Goal: Task Accomplishment & Management: Use online tool/utility

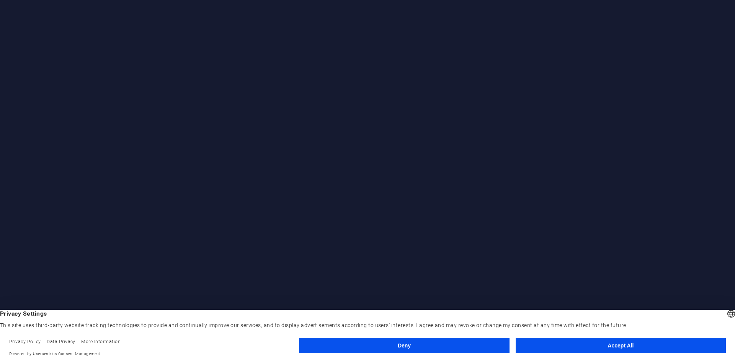
click at [651, 342] on button "Accept All" at bounding box center [621, 345] width 210 height 15
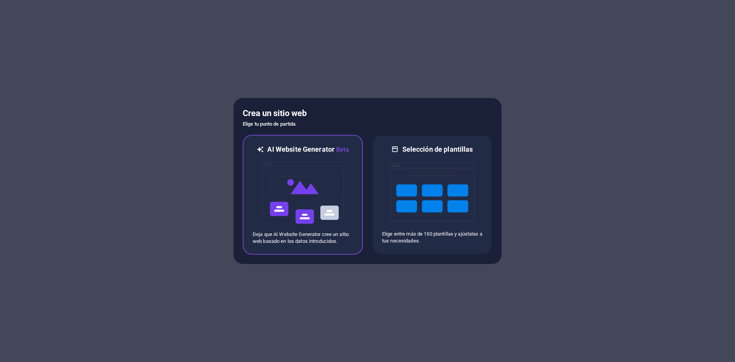
click at [304, 199] on img at bounding box center [303, 192] width 84 height 77
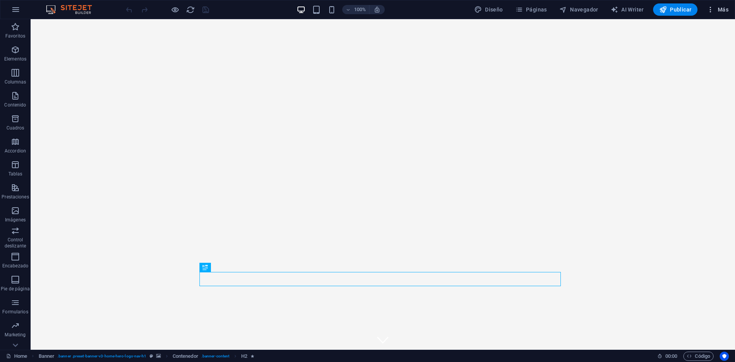
click at [723, 5] on button "Más" at bounding box center [718, 9] width 28 height 12
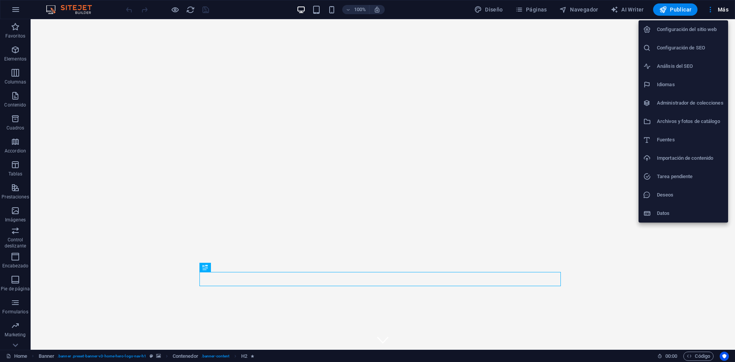
click at [11, 15] on div at bounding box center [367, 181] width 735 height 362
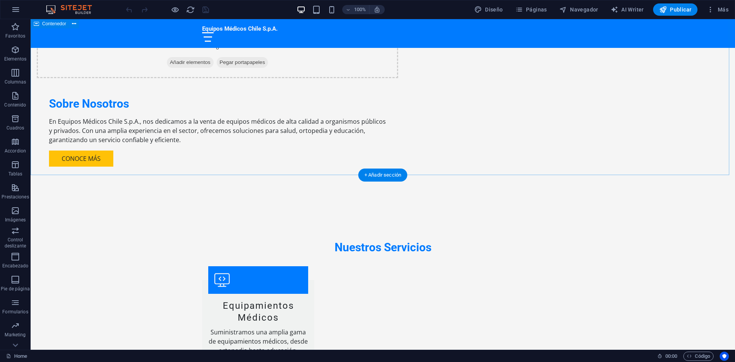
scroll to position [728, 0]
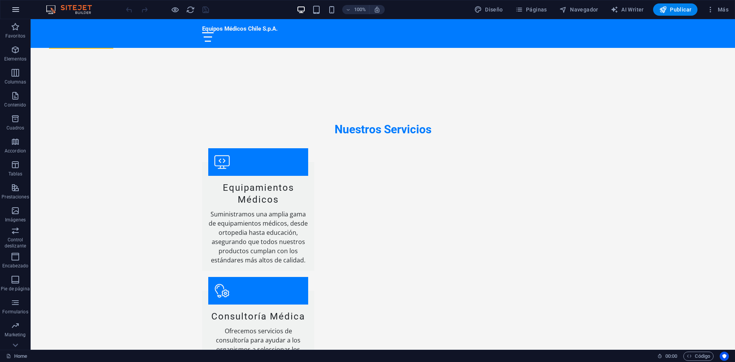
click at [18, 6] on icon "button" at bounding box center [15, 9] width 9 height 9
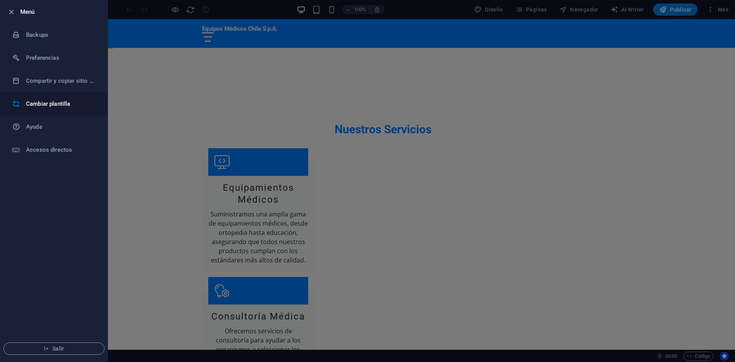
click at [38, 108] on h6 "Cambiar plantilla" at bounding box center [61, 103] width 71 height 9
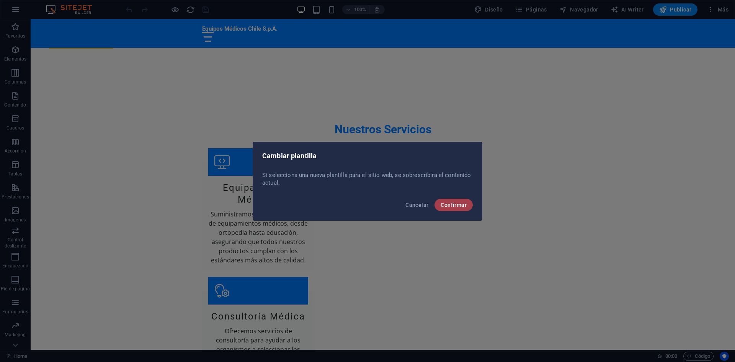
click at [465, 203] on span "Confirmar" at bounding box center [454, 205] width 26 height 6
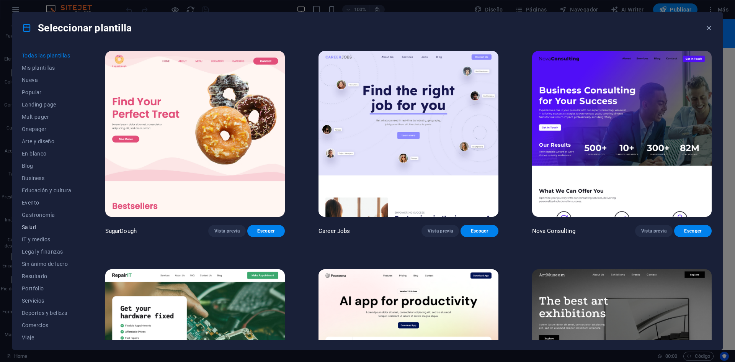
click at [30, 229] on span "Salud" at bounding box center [47, 227] width 50 height 6
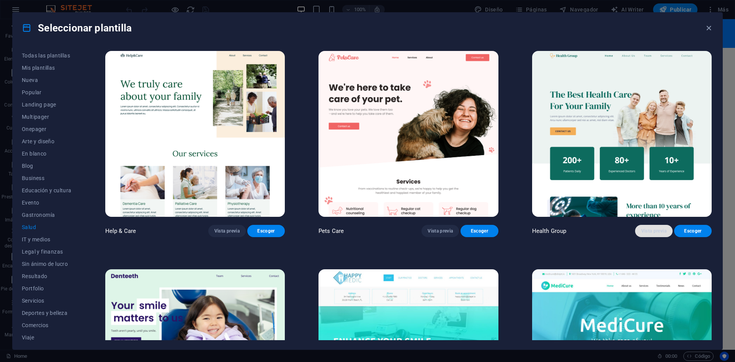
click at [651, 228] on span "Vista previa" at bounding box center [653, 231] width 25 height 6
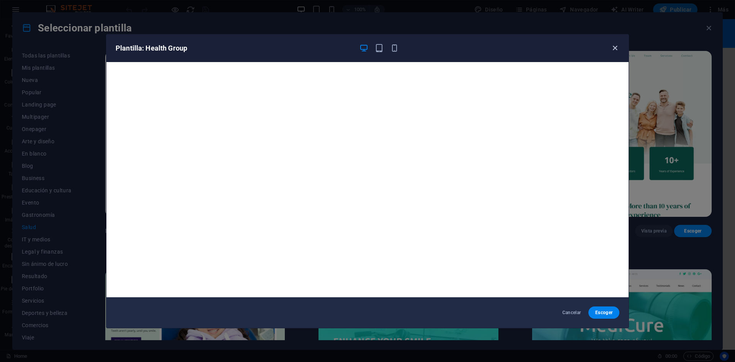
click at [615, 49] on icon "button" at bounding box center [615, 48] width 9 height 9
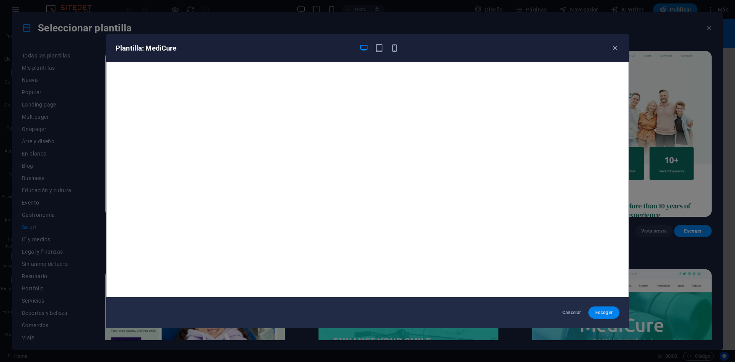
click at [607, 314] on span "Escoger" at bounding box center [604, 312] width 19 height 6
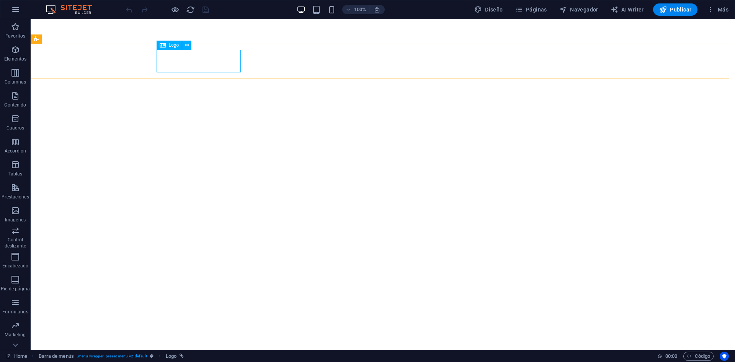
click at [174, 45] on span "Logo" at bounding box center [174, 45] width 10 height 5
click at [185, 43] on icon at bounding box center [187, 45] width 4 height 8
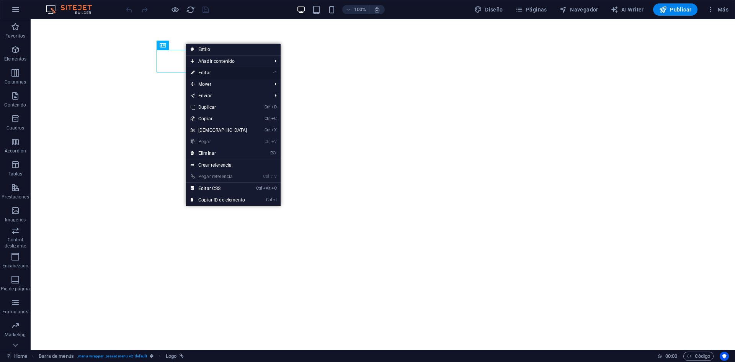
click at [236, 74] on link "⏎ Editar" at bounding box center [219, 72] width 66 height 11
select select "px"
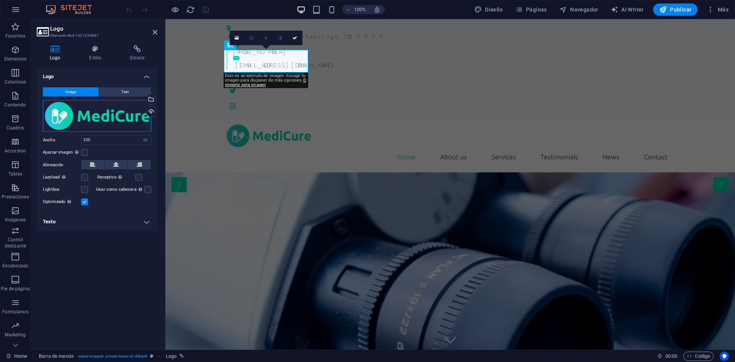
click at [80, 111] on div "Arrastra archivos aquí, haz clic para escoger archivos o selecciona archivos de…" at bounding box center [97, 116] width 108 height 32
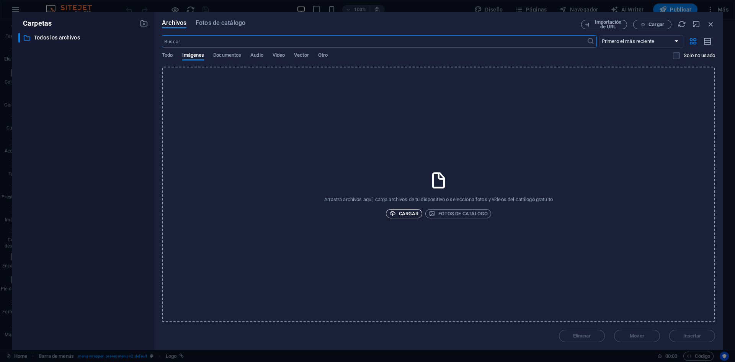
click at [411, 213] on span "Cargar" at bounding box center [403, 213] width 29 height 9
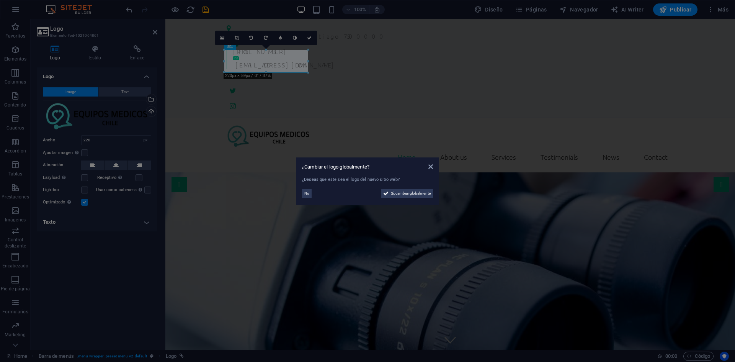
click at [351, 70] on aside "¿Cambiar el logo globalmente? ¿Deseas que este sea el logo del nuevo sitio web?…" at bounding box center [367, 181] width 735 height 362
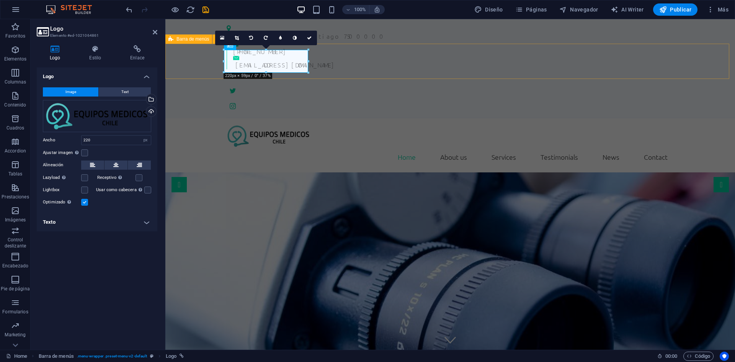
click at [340, 118] on div "Home About us Services Testimonials News Contact Menu" at bounding box center [450, 145] width 570 height 54
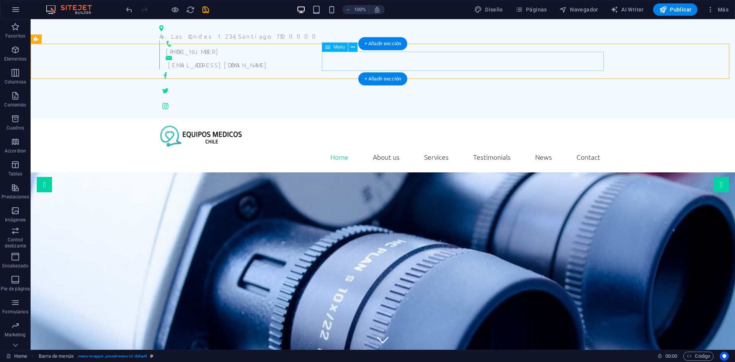
click at [339, 147] on nav "Home About us Services Testimonials News Contact" at bounding box center [382, 156] width 447 height 19
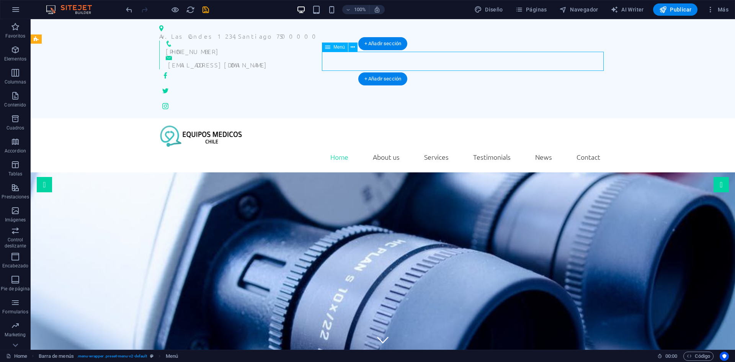
click at [339, 147] on nav "Home About us Services Testimonials News Contact" at bounding box center [382, 156] width 447 height 19
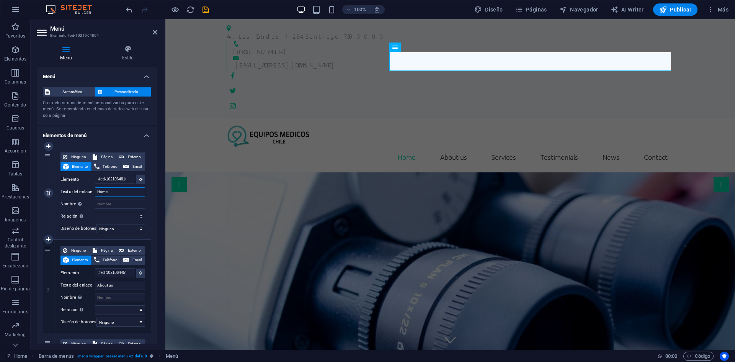
drag, startPoint x: 111, startPoint y: 193, endPoint x: 90, endPoint y: 193, distance: 21.1
click at [90, 193] on div "Texto del enlace Home" at bounding box center [103, 191] width 85 height 9
type input "Inicio"
select select
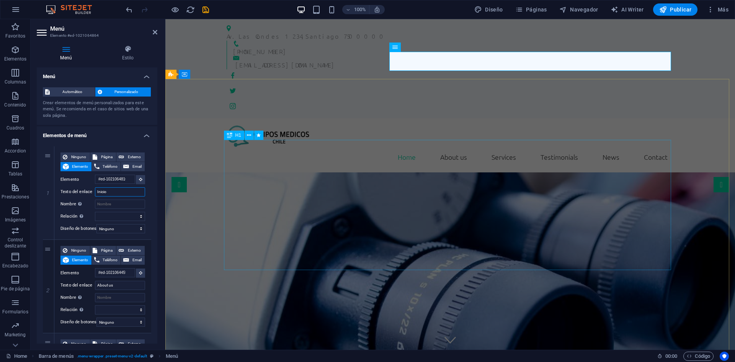
select select
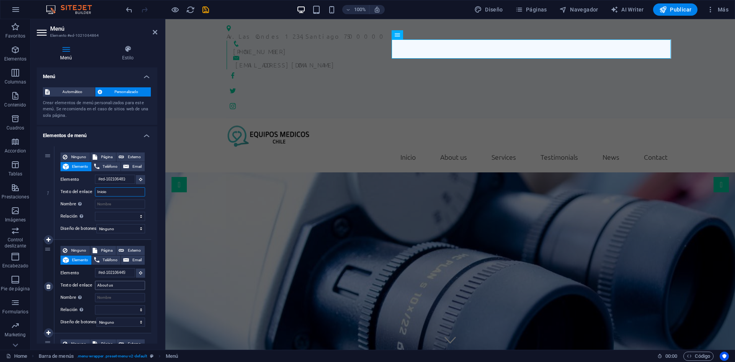
type input "Inicio"
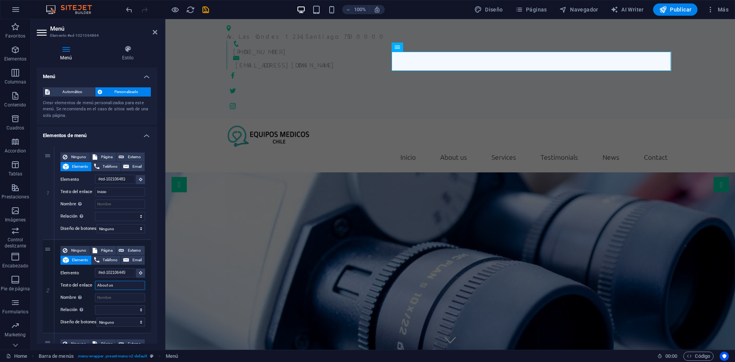
drag, startPoint x: 115, startPoint y: 288, endPoint x: 35, endPoint y: 280, distance: 79.7
type input "Quienes Somos"
select select
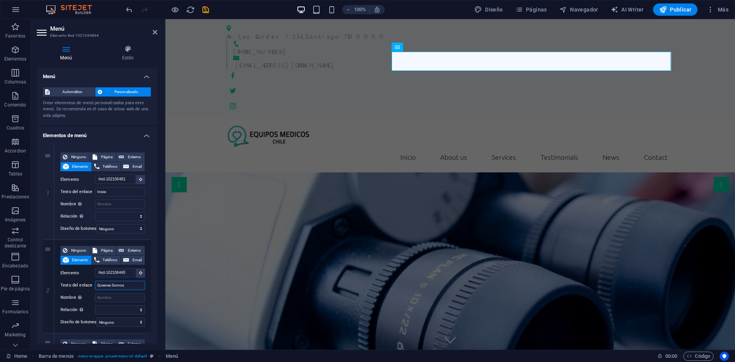
select select
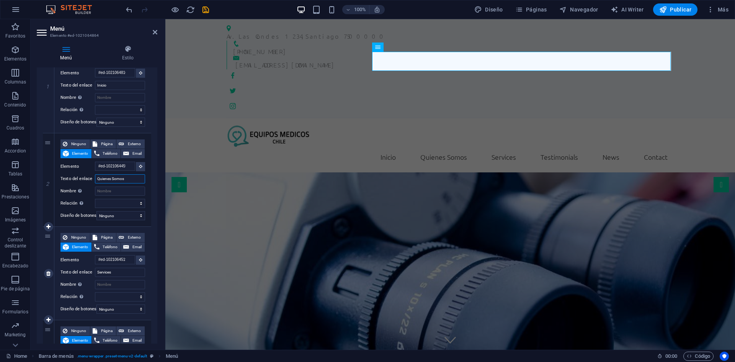
scroll to position [115, 0]
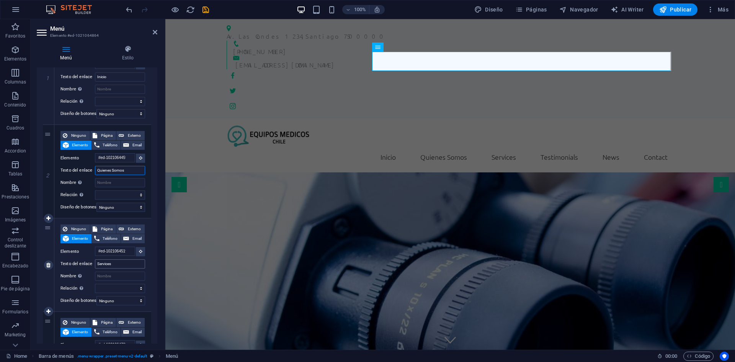
type input "Quienes Somos"
drag, startPoint x: 125, startPoint y: 264, endPoint x: 94, endPoint y: 265, distance: 30.7
click at [94, 265] on div "Texto del enlace Services" at bounding box center [103, 263] width 85 height 9
type input "Pr"
select select
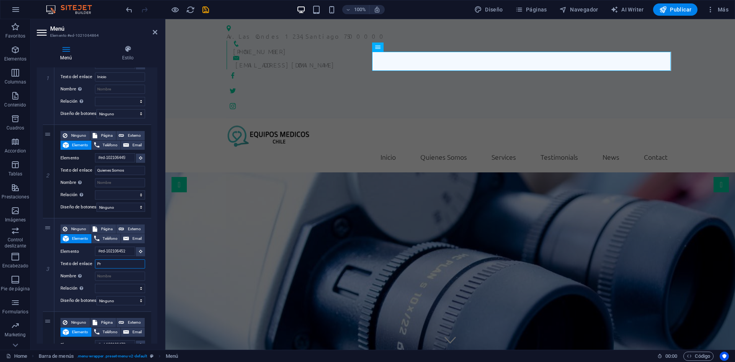
select select
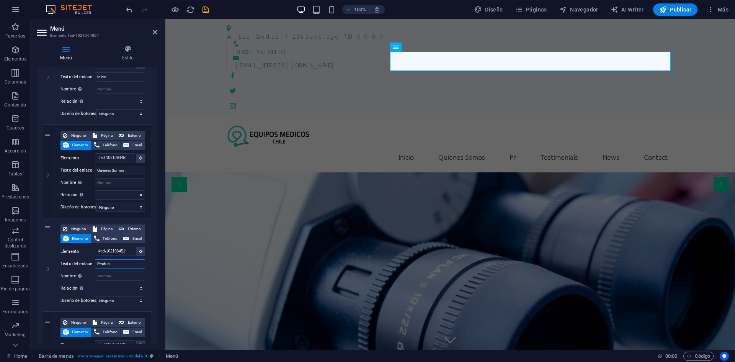
type input "Product"
select select
type input "Producto"
select select
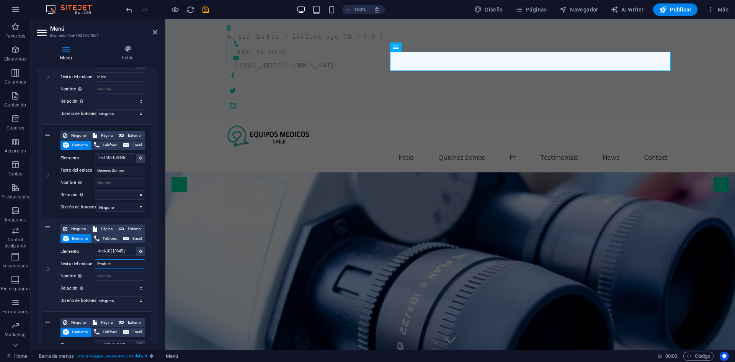
select select
type input "Productos"
select select
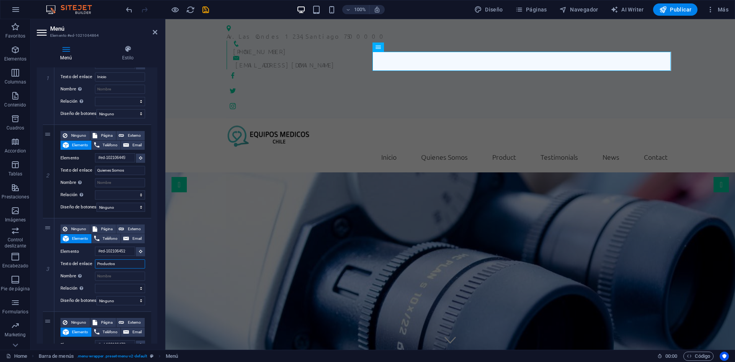
select select
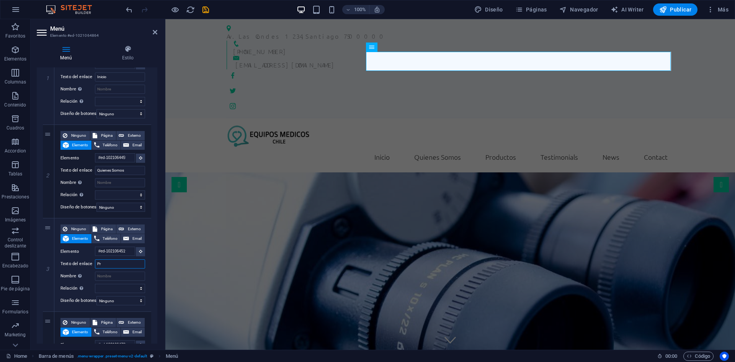
type input "P"
type input "A"
type input "Servicios"
select select
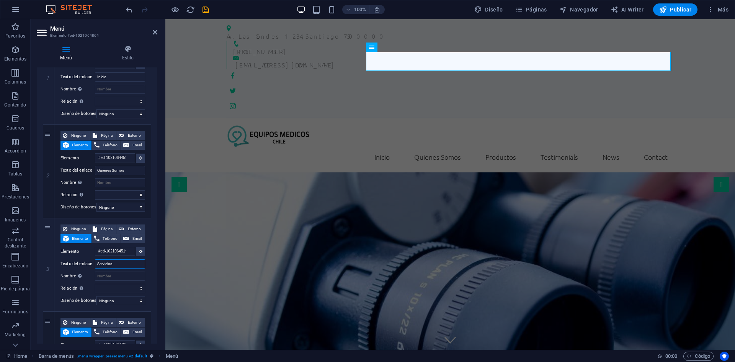
select select
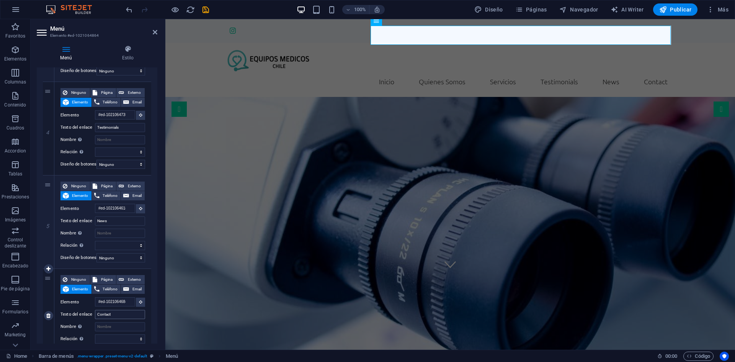
scroll to position [0, 0]
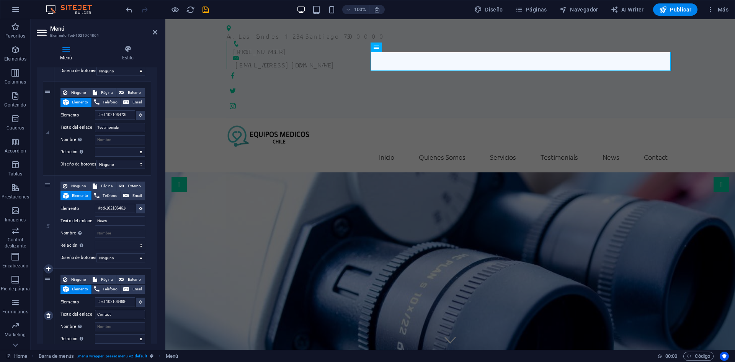
type input "Servicios"
click at [121, 316] on input "Contact" at bounding box center [120, 314] width 50 height 9
type input "Contacto"
select select
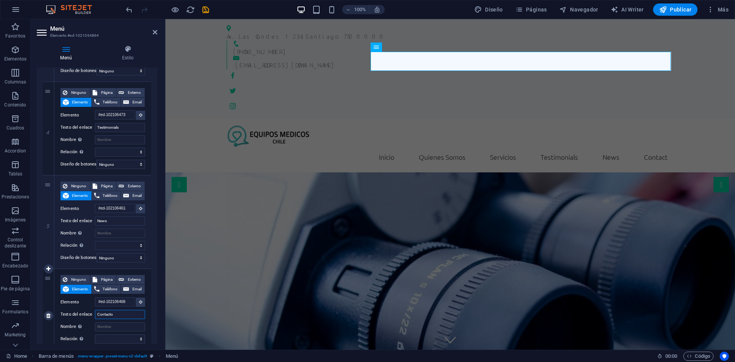
select select
type input "Contacto"
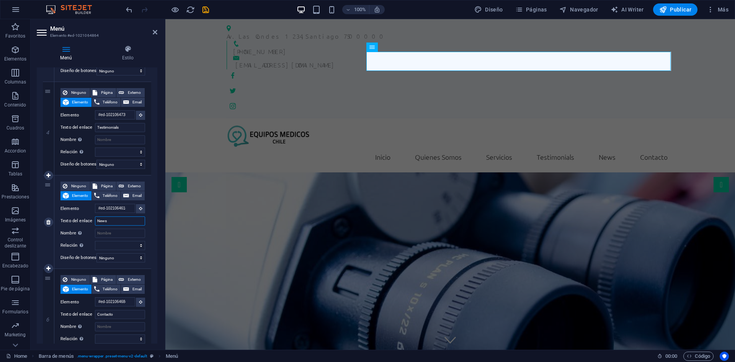
click at [117, 218] on input "News" at bounding box center [120, 220] width 50 height 9
drag, startPoint x: 125, startPoint y: 221, endPoint x: 64, endPoint y: 218, distance: 61.0
click at [64, 218] on div "Texto del enlace News" at bounding box center [103, 220] width 85 height 9
type input "Noticias"
select select
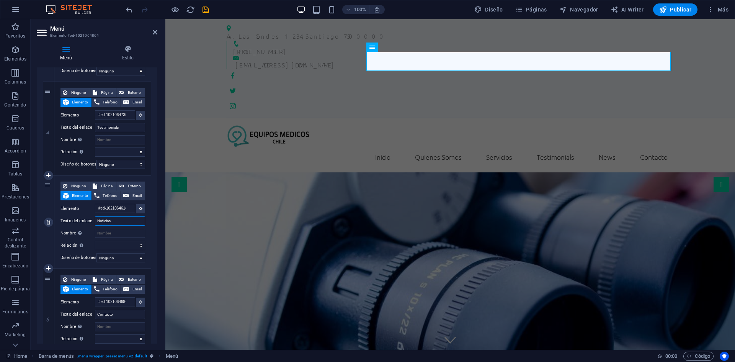
select select
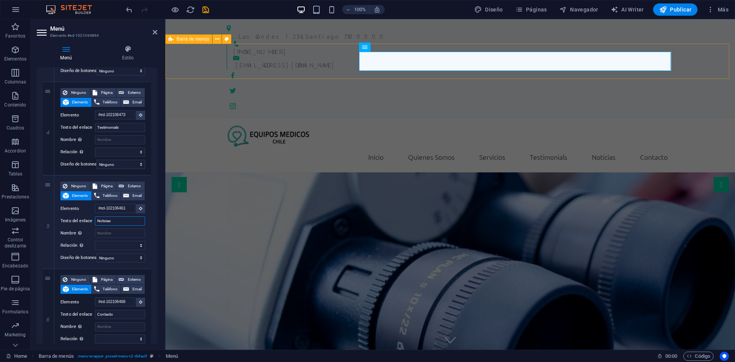
type input "Noticias"
click at [695, 118] on div "Inicio Quienes Somos Servicios Testimonials Noticias Contacto Menu" at bounding box center [450, 145] width 570 height 54
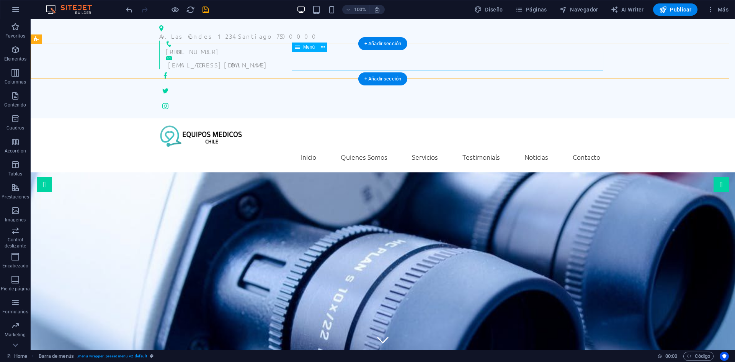
click at [486, 147] on nav "Inicio Quienes Somos Servicios Testimonials Noticias Contacto" at bounding box center [382, 156] width 447 height 19
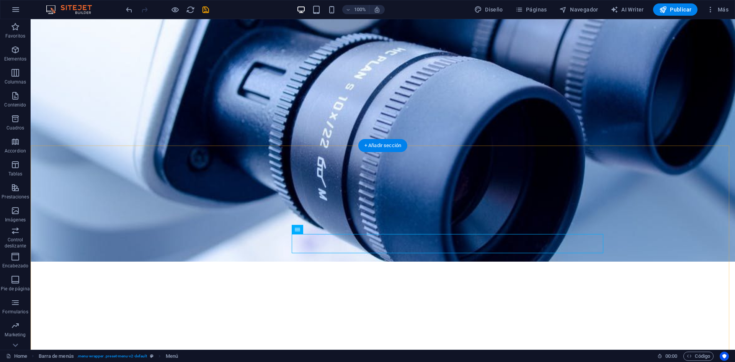
scroll to position [191, 0]
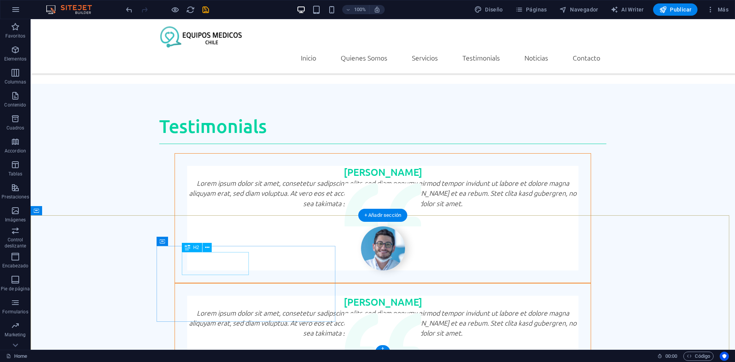
scroll to position [1965, 0]
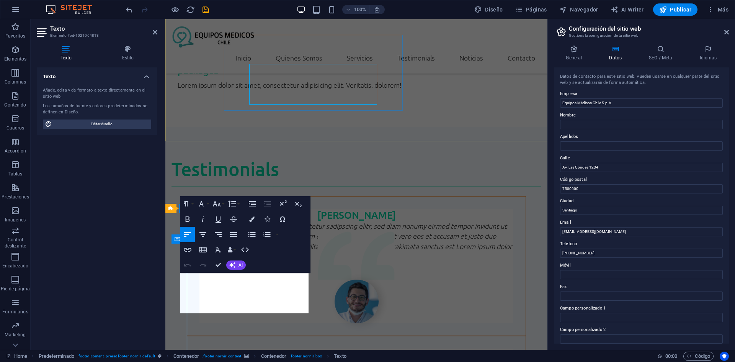
click at [617, 121] on input "Nombre" at bounding box center [641, 124] width 163 height 9
drag, startPoint x: 779, startPoint y: 184, endPoint x: 543, endPoint y: 159, distance: 236.8
type input "Av. Apoquindo 6410"
drag, startPoint x: 772, startPoint y: 231, endPoint x: 492, endPoint y: 208, distance: 280.9
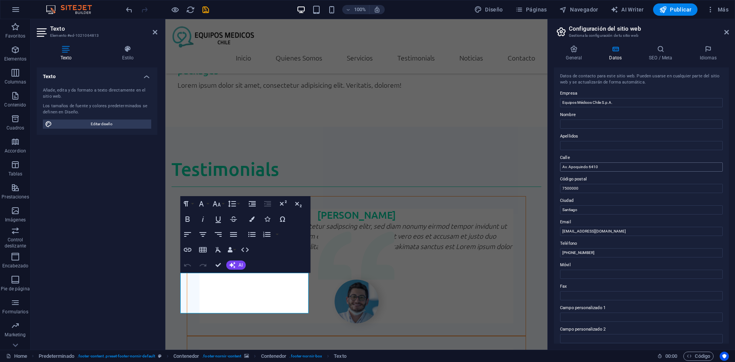
scroll to position [0, 0]
click at [587, 209] on input "Santiago" at bounding box center [641, 210] width 163 height 9
click at [594, 211] on input "Santiago" at bounding box center [641, 210] width 163 height 9
type input "l"
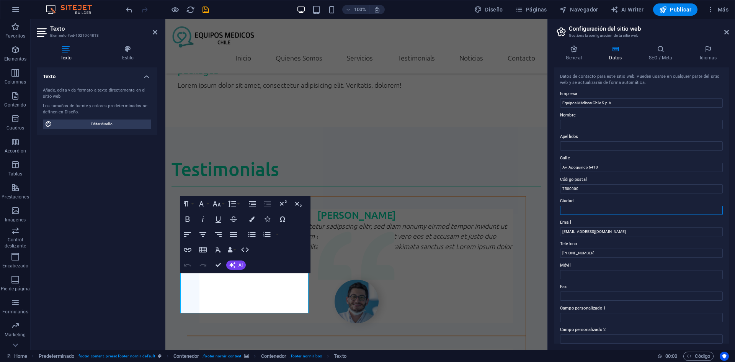
type input "Ñ"
type input "Las Condes"
drag, startPoint x: 735, startPoint y: 249, endPoint x: 504, endPoint y: 223, distance: 232.1
type input "contaco@equiposmedicoschile.cl"
click at [576, 249] on input "[PHONE_NUMBER]" at bounding box center [641, 253] width 163 height 9
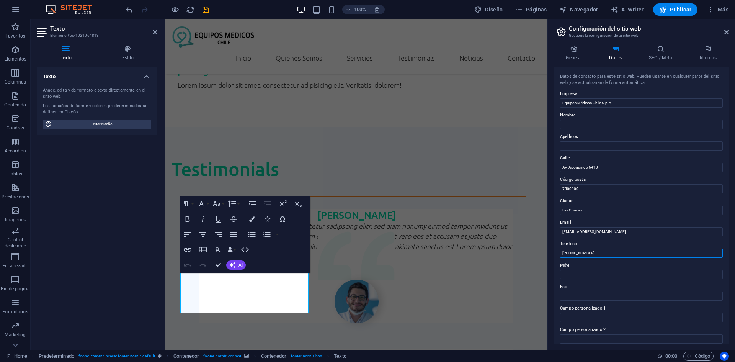
click at [576, 249] on input "[PHONE_NUMBER]" at bounding box center [641, 253] width 163 height 9
paste input "9 5718 2471"
type input "+56 9 5718 2471"
click at [593, 268] on label "Móvil" at bounding box center [641, 265] width 163 height 9
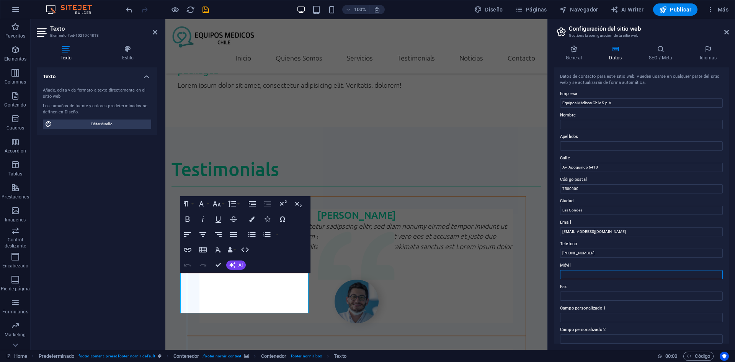
click at [593, 270] on input "Móvil" at bounding box center [641, 274] width 163 height 9
paste input "+56 9 5718 2471"
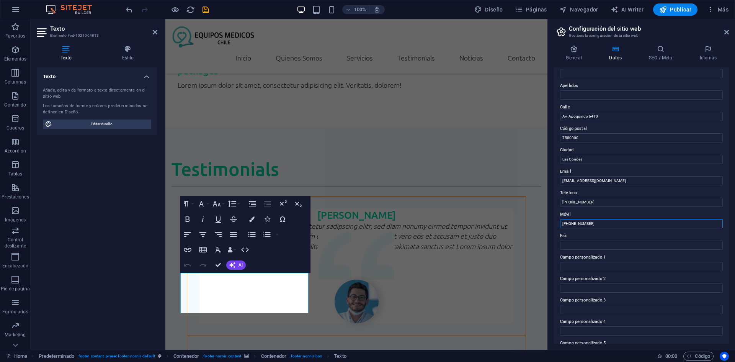
scroll to position [38, 0]
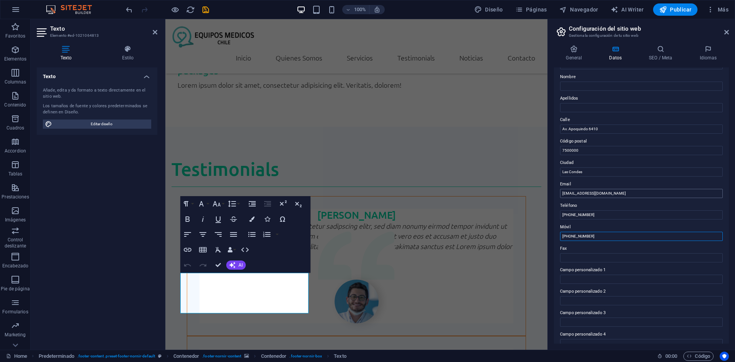
type input "+56 9 5718 2471"
click at [573, 193] on input "contaco@equiposmedicoschile.cl" at bounding box center [641, 193] width 163 height 9
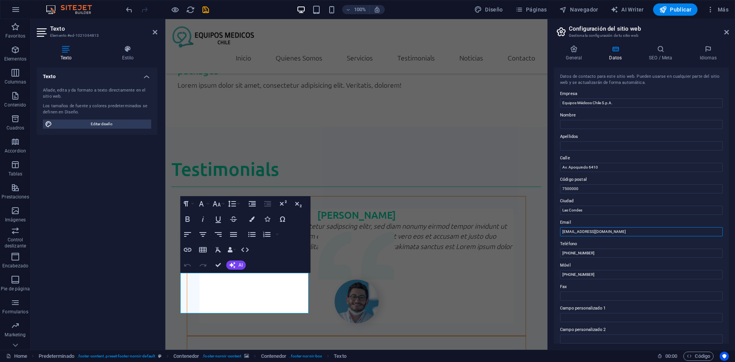
type input "contacto@equiposmedicoschile.cl"
click at [588, 187] on input "7500000" at bounding box center [641, 188] width 163 height 9
paste input "60903"
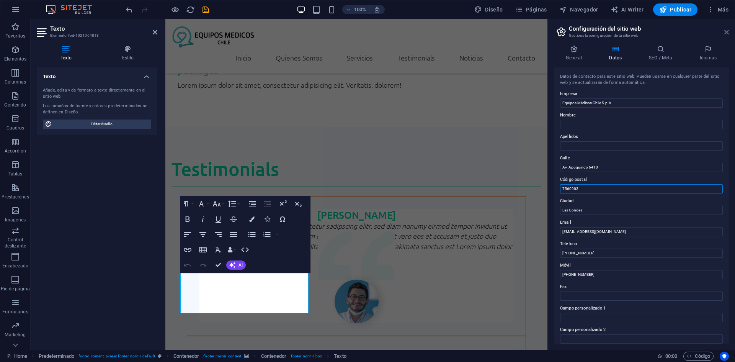
type input "7560903"
click at [728, 32] on icon at bounding box center [727, 32] width 5 height 6
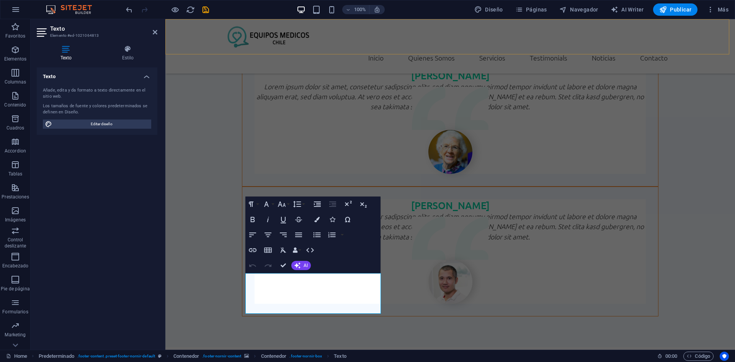
scroll to position [1985, 0]
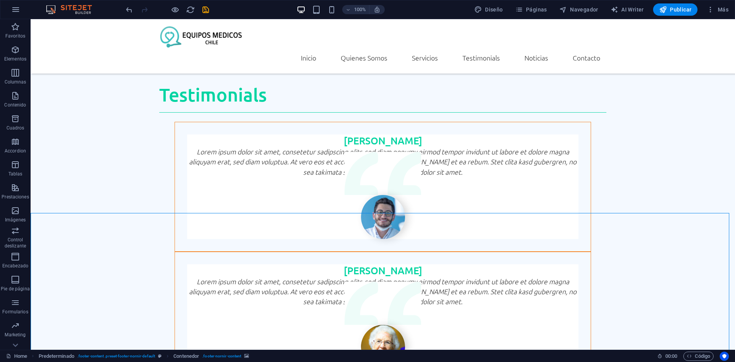
scroll to position [1965, 0]
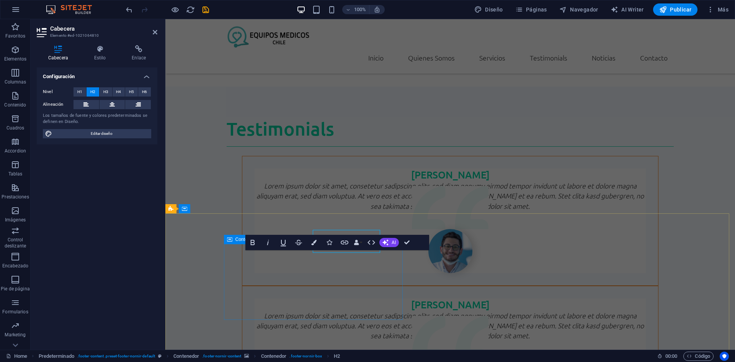
scroll to position [1985, 0]
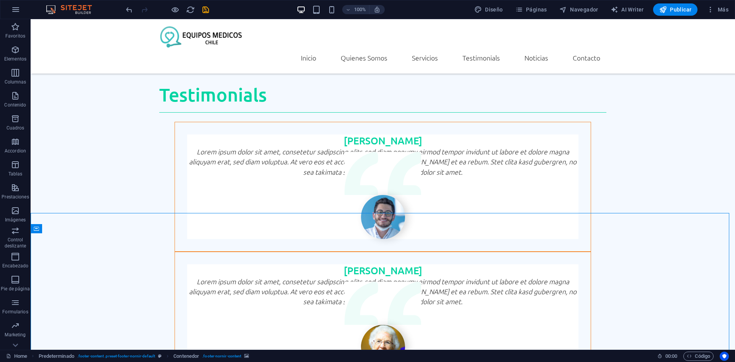
scroll to position [1965, 0]
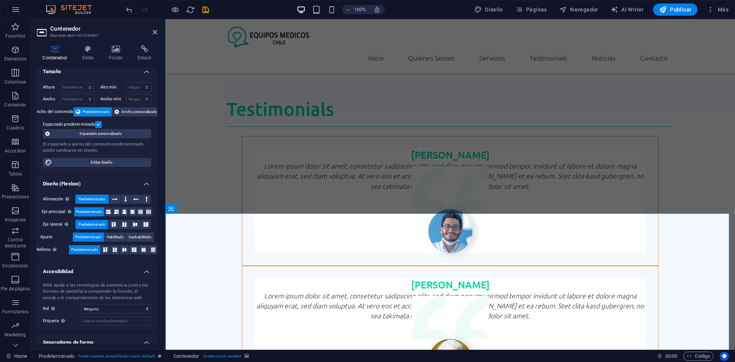
scroll to position [0, 0]
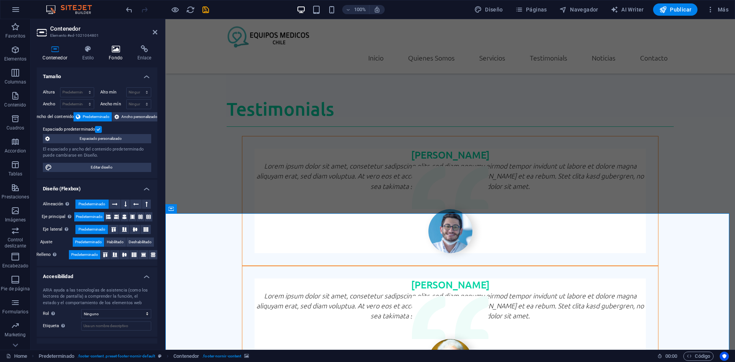
click at [113, 52] on icon at bounding box center [116, 49] width 26 height 8
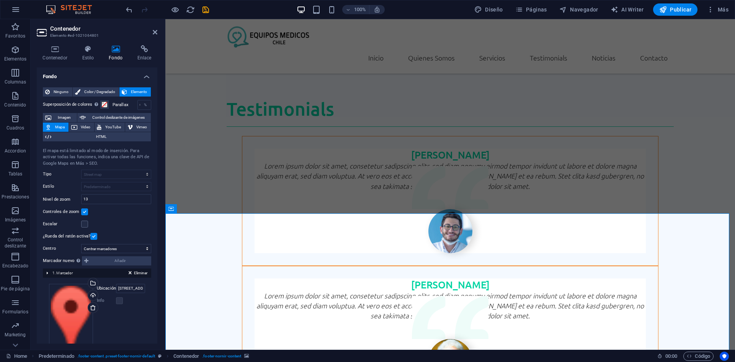
click at [60, 126] on span "Mapa" at bounding box center [60, 127] width 13 height 9
click at [127, 247] on select "No centrar Centrar marcadores Centrar y ampliar marcadores" at bounding box center [116, 248] width 70 height 9
click at [130, 238] on div "¿Rueda del ratón activa?" at bounding box center [97, 236] width 108 height 9
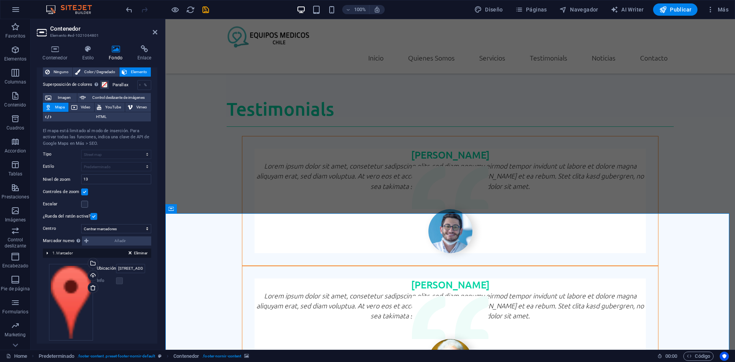
scroll to position [29, 0]
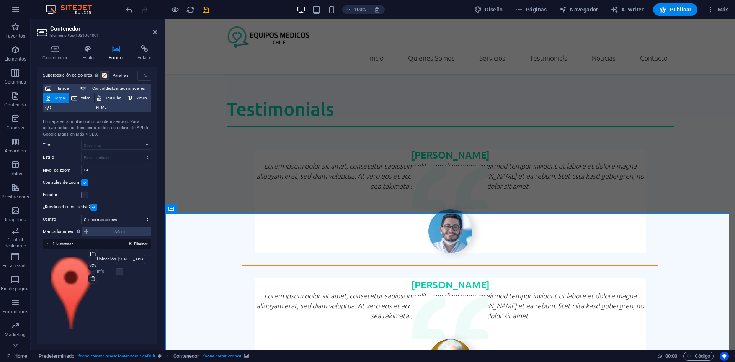
click at [134, 261] on input "1601 Broadway, 10019 New York, NY" at bounding box center [130, 259] width 29 height 9
paste input "7560903"
type input "7560903"
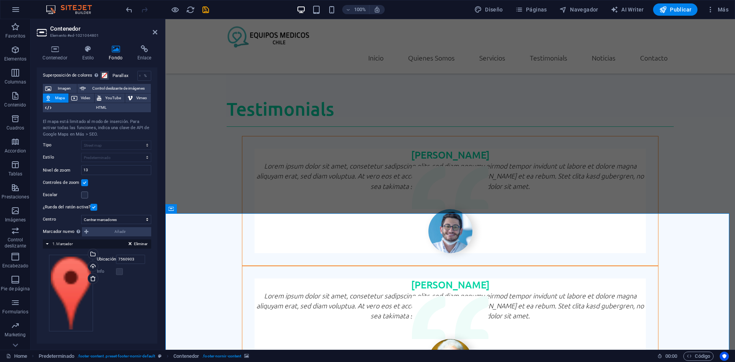
click at [130, 281] on div "Arrastra archivos aquí, haz clic para escoger archivos o selecciona archivos de…" at bounding box center [97, 293] width 96 height 77
click at [119, 272] on label at bounding box center [119, 271] width 7 height 7
click at [120, 272] on label at bounding box center [119, 271] width 7 height 7
click at [95, 168] on input "13" at bounding box center [116, 169] width 69 height 9
drag, startPoint x: 104, startPoint y: 172, endPoint x: 81, endPoint y: 174, distance: 22.7
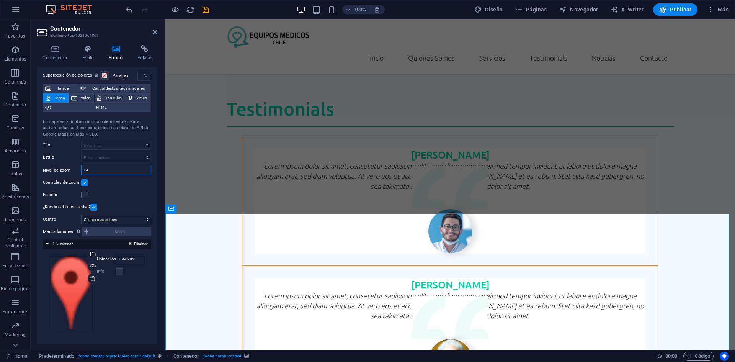
click at [81, 174] on div "13" at bounding box center [116, 170] width 70 height 10
click at [98, 170] on input "18" at bounding box center [116, 169] width 69 height 9
drag, startPoint x: 97, startPoint y: 169, endPoint x: 73, endPoint y: 169, distance: 23.4
click at [74, 169] on div "Nivel de zoom 18" at bounding box center [97, 170] width 108 height 10
type input "15"
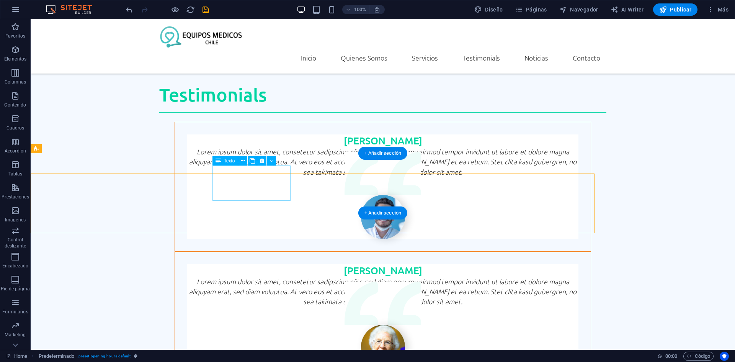
scroll to position [1965, 0]
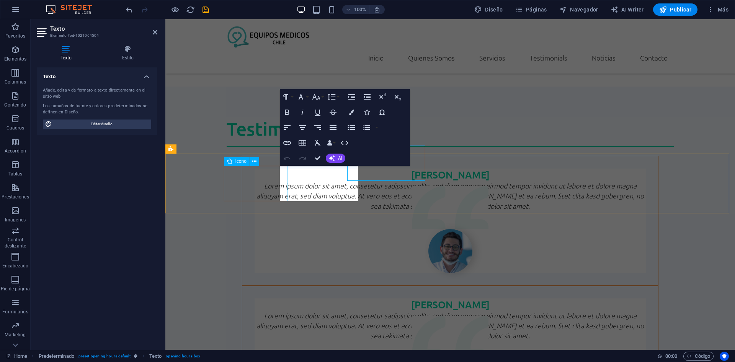
scroll to position [1985, 0]
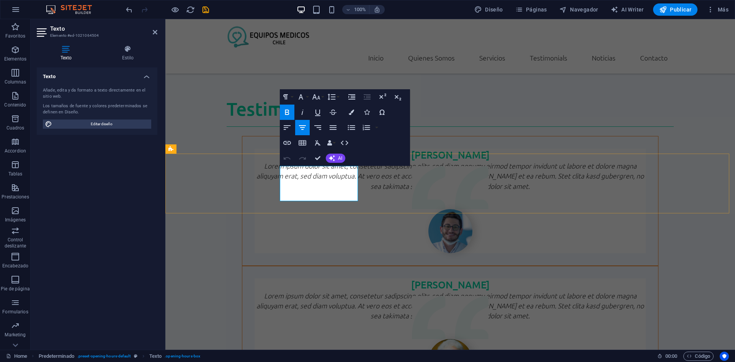
drag, startPoint x: 332, startPoint y: 180, endPoint x: 299, endPoint y: 179, distance: 32.9
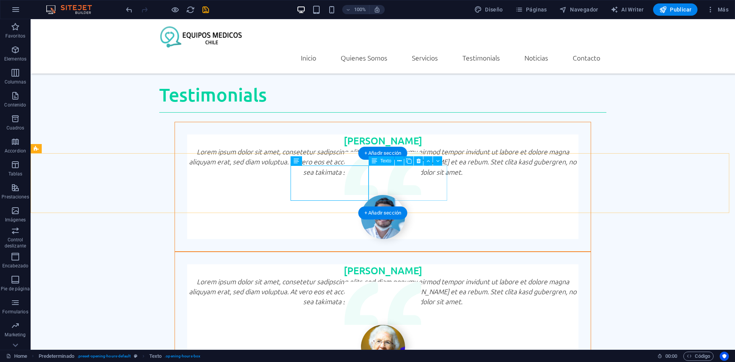
scroll to position [1965, 0]
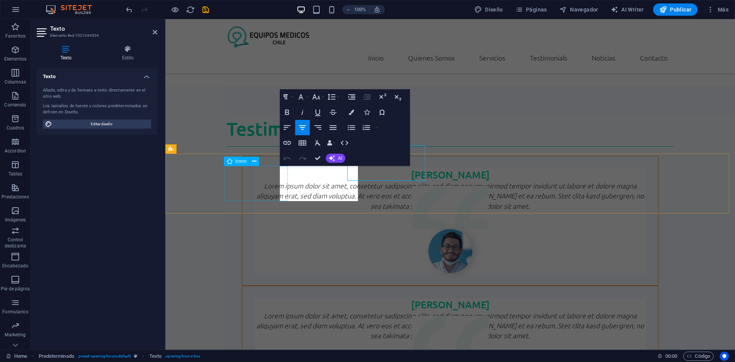
scroll to position [1985, 0]
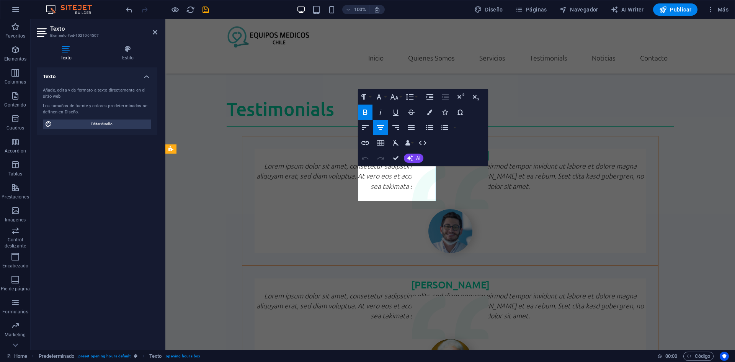
copy strong "Tuesday"
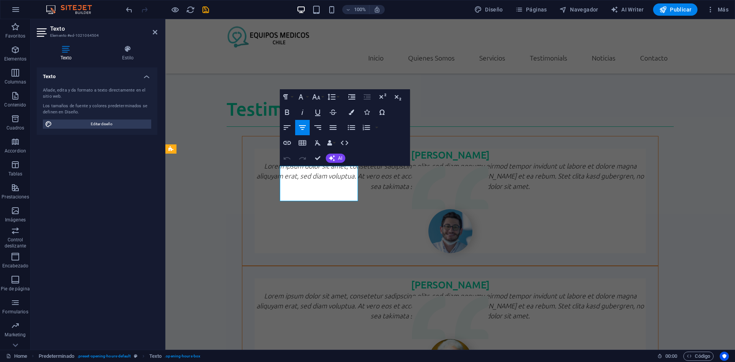
drag, startPoint x: 311, startPoint y: 181, endPoint x: 328, endPoint y: 181, distance: 16.5
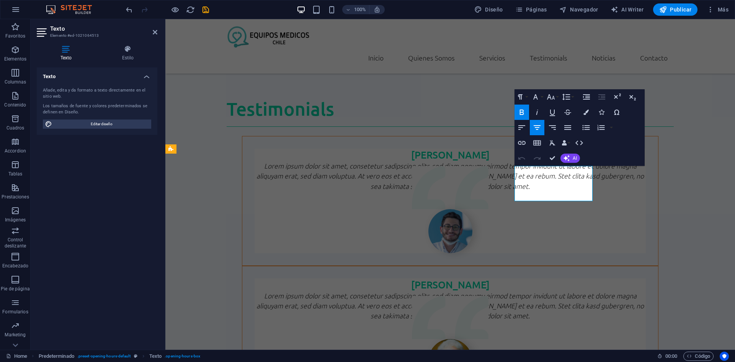
drag, startPoint x: 543, startPoint y: 180, endPoint x: 553, endPoint y: 187, distance: 12.3
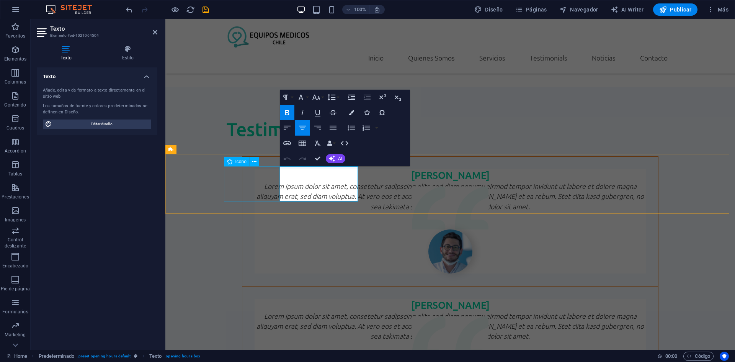
scroll to position [1984, 0]
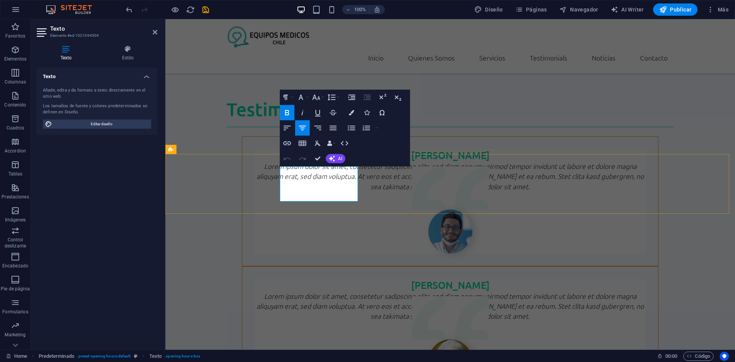
drag, startPoint x: 308, startPoint y: 190, endPoint x: 314, endPoint y: 190, distance: 6.9
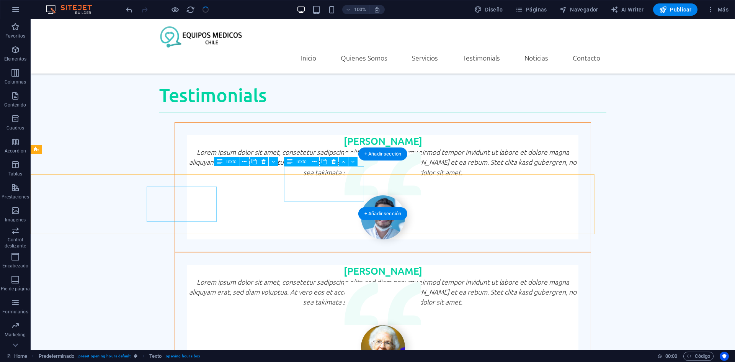
checkbox input "false"
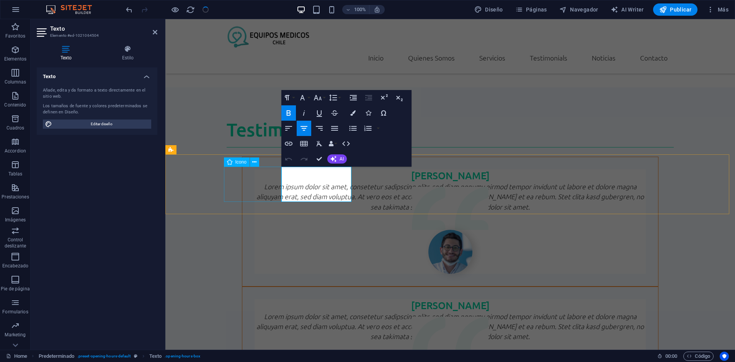
scroll to position [1984, 0]
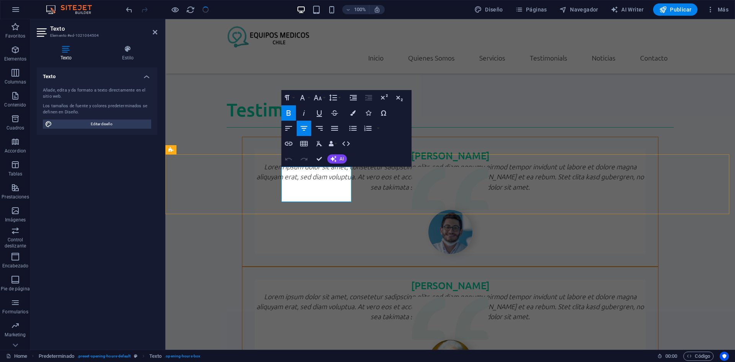
drag, startPoint x: 322, startPoint y: 191, endPoint x: 332, endPoint y: 190, distance: 10.0
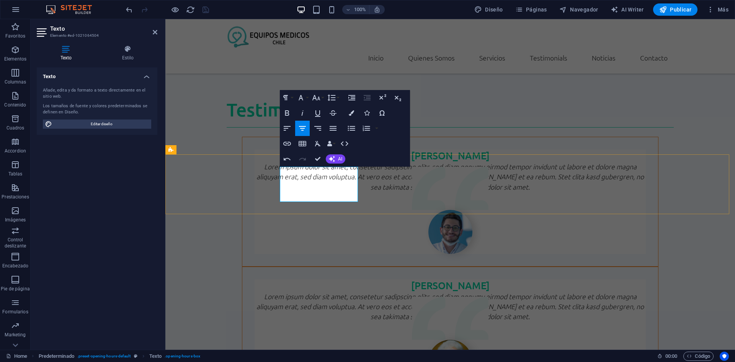
drag, startPoint x: 339, startPoint y: 188, endPoint x: 344, endPoint y: 189, distance: 5.5
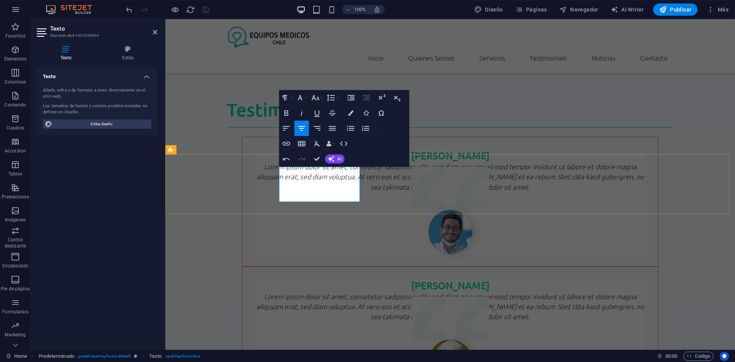
copy p "9:00 hrs - 18:00 hrs"
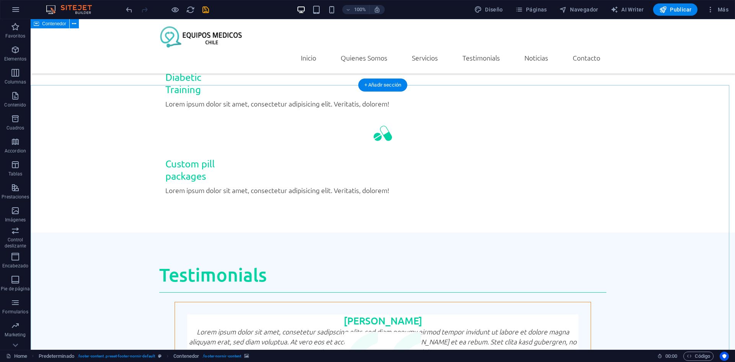
scroll to position [1734, 0]
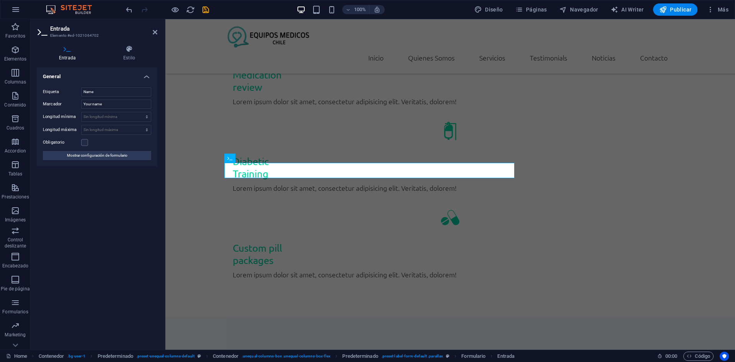
scroll to position [1755, 0]
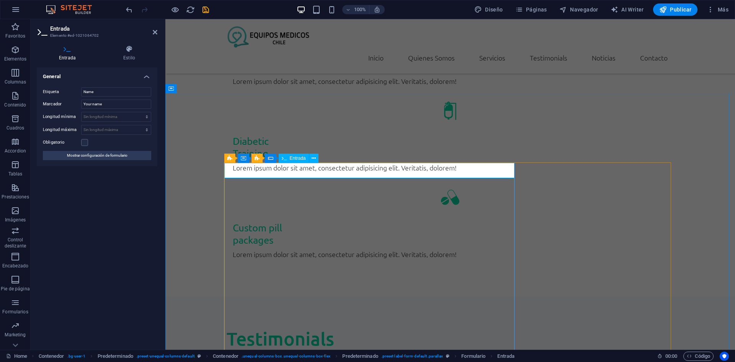
drag, startPoint x: 100, startPoint y: 93, endPoint x: 50, endPoint y: 89, distance: 50.7
click at [50, 89] on div "Etiqueta Name" at bounding box center [97, 91] width 108 height 9
type input "Nombre"
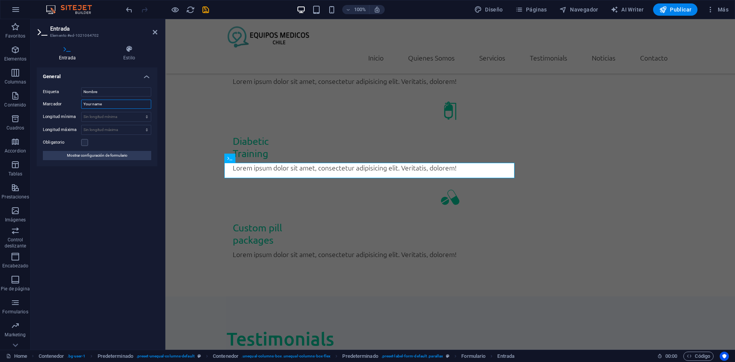
drag, startPoint x: 124, startPoint y: 106, endPoint x: 55, endPoint y: 104, distance: 69.3
click at [55, 104] on div "Marcador Your name" at bounding box center [97, 104] width 108 height 9
type input "I"
type input "Juan Soto"
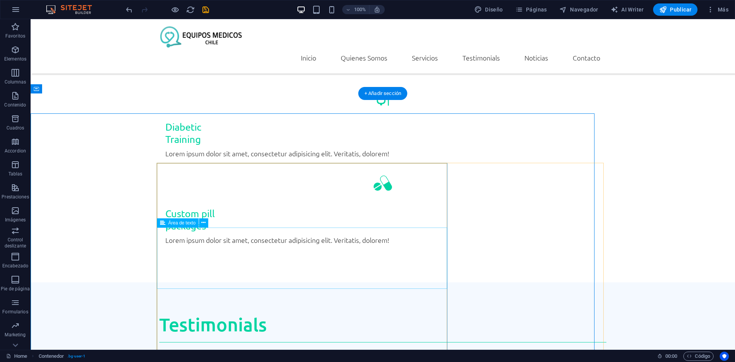
scroll to position [1734, 0]
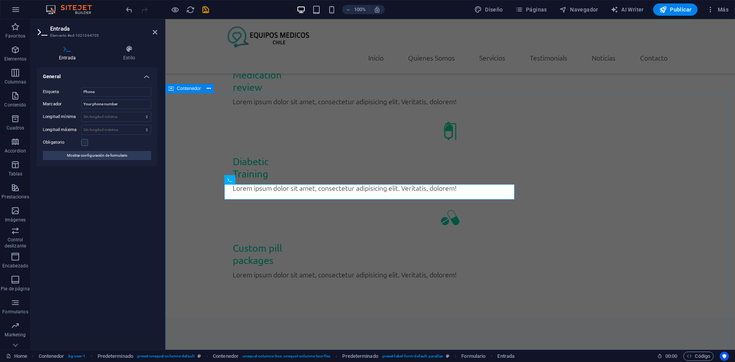
scroll to position [1755, 0]
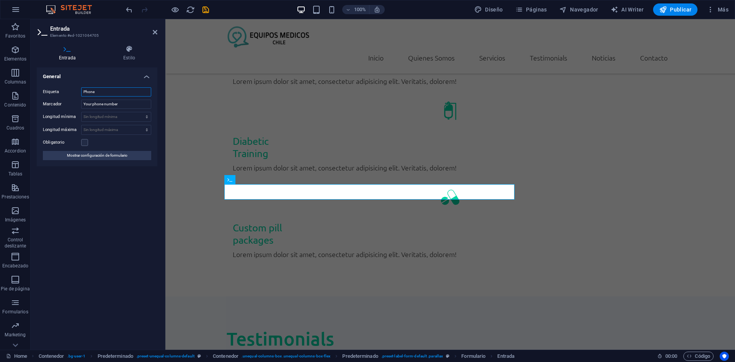
click at [98, 88] on input "Phone" at bounding box center [116, 91] width 70 height 9
type input "Telefono"
click at [110, 106] on input "Your phone number" at bounding box center [116, 104] width 70 height 9
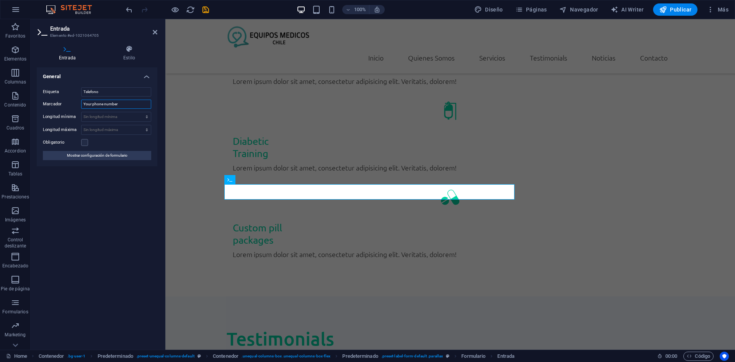
click at [110, 106] on input "Your phone number" at bounding box center [116, 104] width 70 height 9
type input "+569xxxx"
click at [125, 236] on div "General Etiqueta Telefono Marcador +569xxxx Longitud mínima Sin longitud mínima…" at bounding box center [97, 205] width 121 height 276
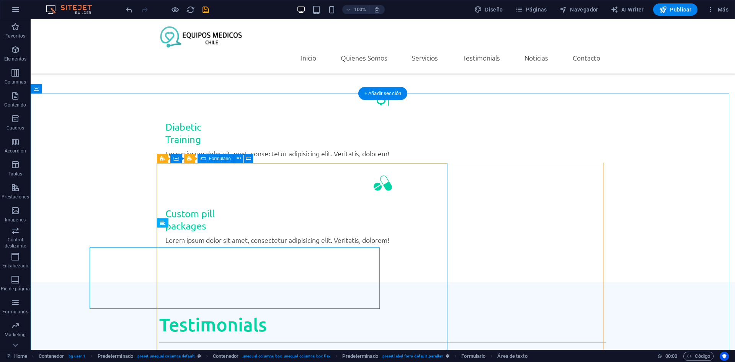
scroll to position [1734, 0]
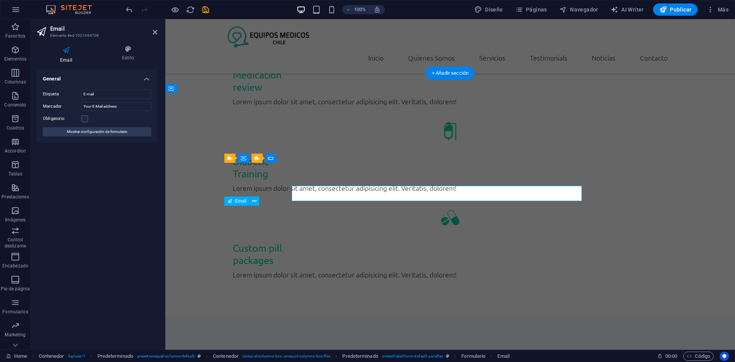
scroll to position [1755, 0]
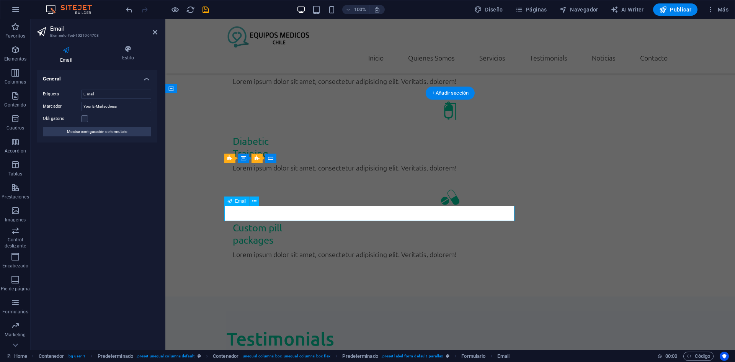
drag, startPoint x: 117, startPoint y: 97, endPoint x: 41, endPoint y: 92, distance: 76.4
click at [41, 92] on div "Etiqueta E-mail Marcador Your E-Mail address Obligatorio Mostrar configuración …" at bounding box center [97, 112] width 121 height 59
drag, startPoint x: 129, startPoint y: 107, endPoint x: 7, endPoint y: 94, distance: 123.2
click at [8, 95] on section "Favoritos Elementos Columnas Contenido Cuadros Accordion Tablas Prestaciones Im…" at bounding box center [367, 184] width 735 height 331
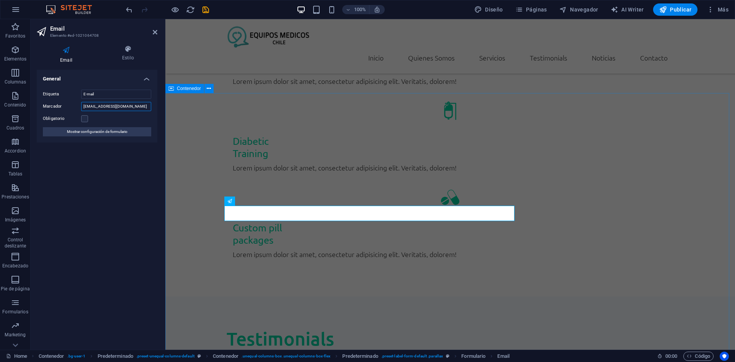
type input "tu@correo.cl"
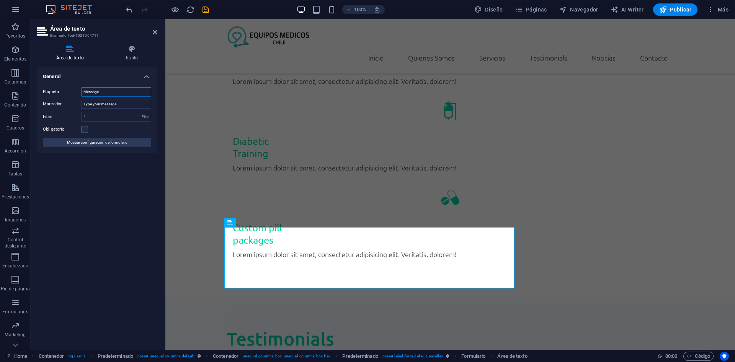
drag, startPoint x: 111, startPoint y: 92, endPoint x: 34, endPoint y: 83, distance: 78.0
click at [34, 83] on div "Área de texto Estilo General Etiqueta Message Marcador Type your message Filas …" at bounding box center [97, 194] width 133 height 311
type input "Mensaje"
click at [138, 100] on input "Type your message" at bounding box center [116, 104] width 70 height 9
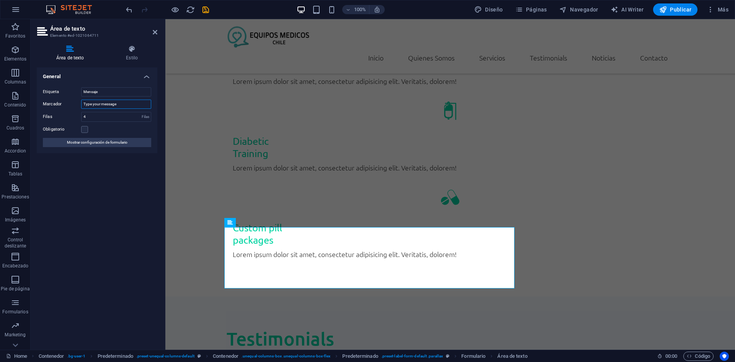
click at [138, 100] on input "Type your message" at bounding box center [116, 104] width 70 height 9
type input "Escribe tu mensaje"
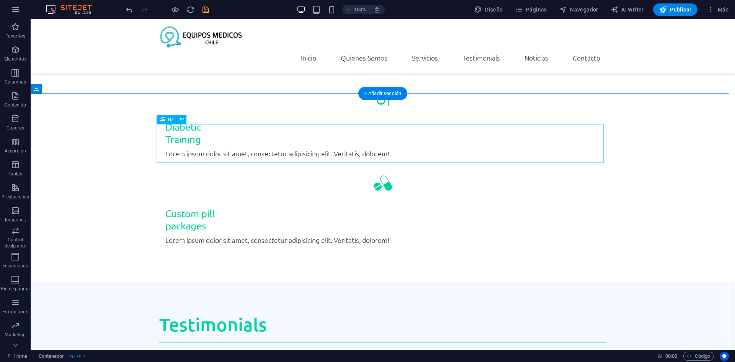
scroll to position [1734, 0]
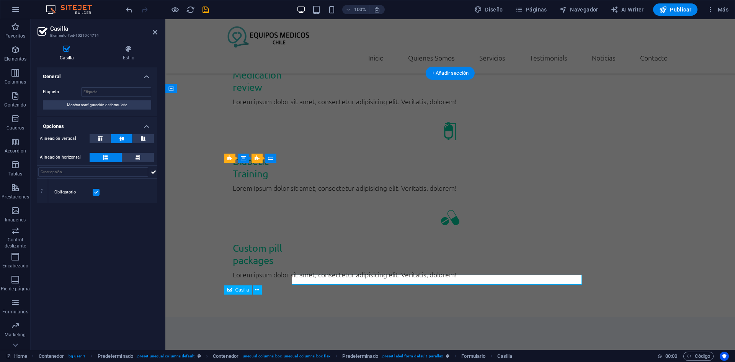
scroll to position [1755, 0]
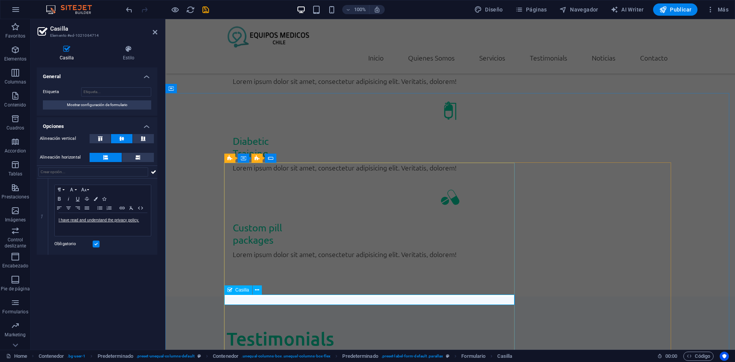
click at [143, 221] on p "I have read and understand the privacy policy." at bounding box center [103, 220] width 88 height 7
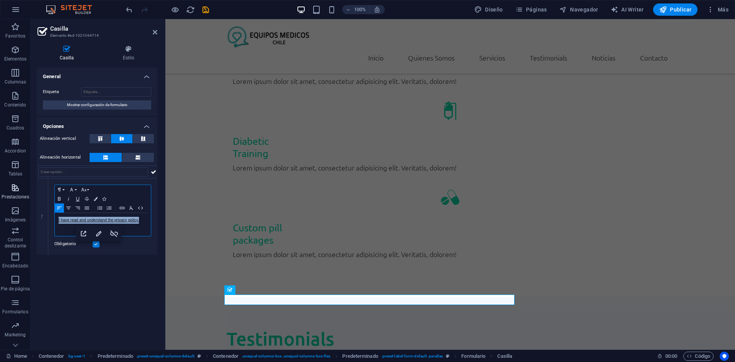
drag, startPoint x: 144, startPoint y: 220, endPoint x: 16, endPoint y: 202, distance: 129.9
click at [16, 202] on section "Favoritos Elementos Columnas Contenido Cuadros Accordion Tablas Prestaciones Im…" at bounding box center [367, 184] width 735 height 331
click at [95, 277] on div "General Etiqueta Mostrar configuración de formulario Opciones Alineación vertic…" at bounding box center [97, 205] width 121 height 276
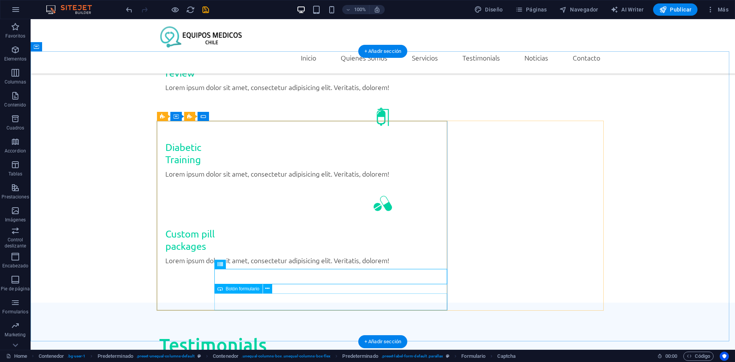
scroll to position [1849, 0]
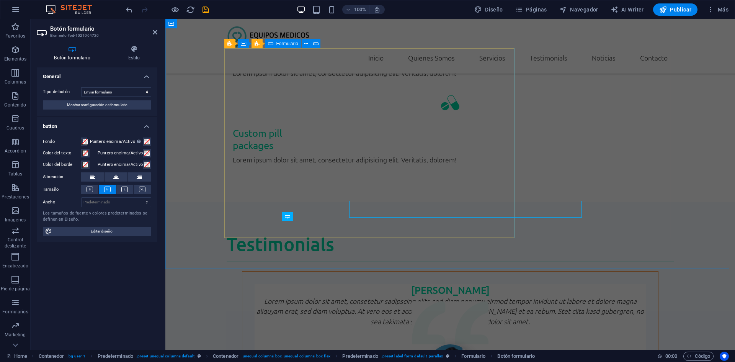
scroll to position [1869, 0]
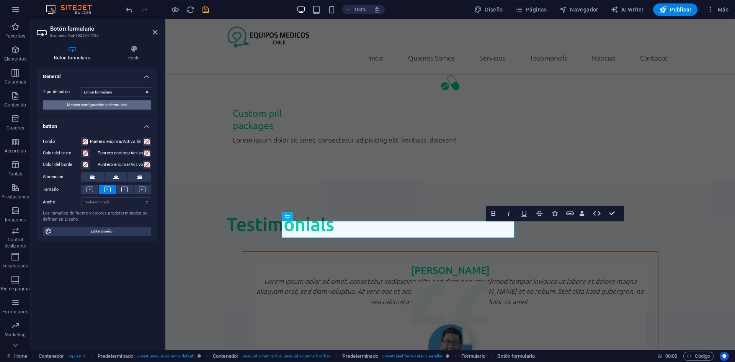
click at [123, 104] on span "Mostrar configuración de formulario" at bounding box center [97, 104] width 61 height 9
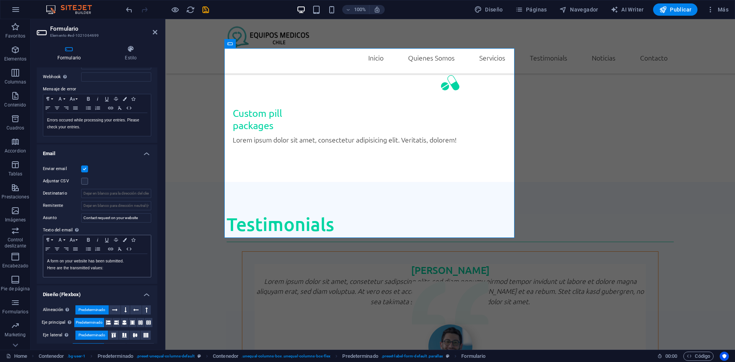
scroll to position [147, 0]
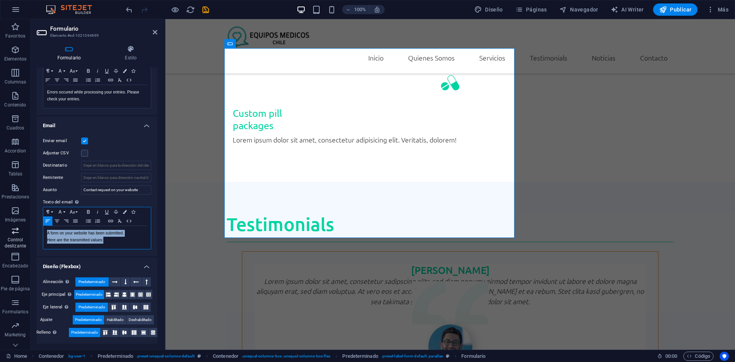
drag, startPoint x: 116, startPoint y: 241, endPoint x: 15, endPoint y: 228, distance: 102.7
click at [15, 228] on section "Favoritos Elementos Columnas Contenido Cuadros Accordion Tablas Prestaciones Im…" at bounding box center [367, 184] width 735 height 331
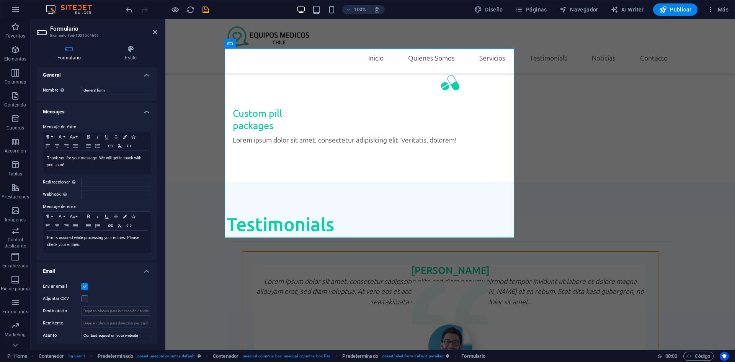
scroll to position [0, 0]
drag, startPoint x: 116, startPoint y: 92, endPoint x: 50, endPoint y: 88, distance: 66.4
click at [51, 88] on div "Nombre Define un nombre para el formulario. General form" at bounding box center [97, 91] width 108 height 9
type input "Formulario de Contacto"
drag, startPoint x: 97, startPoint y: 168, endPoint x: 0, endPoint y: 142, distance: 100.6
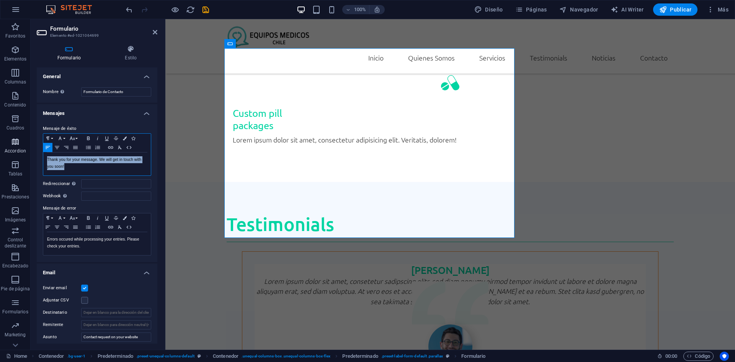
click at [0, 142] on section "Favoritos Elementos Columnas Contenido Cuadros Accordion Tablas Prestaciones Im…" at bounding box center [367, 184] width 735 height 331
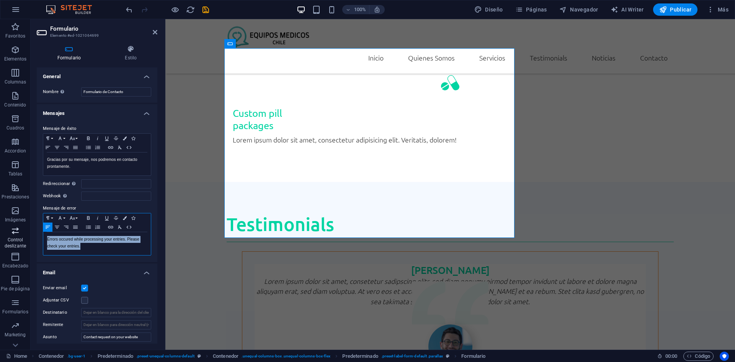
drag, startPoint x: 96, startPoint y: 247, endPoint x: 10, endPoint y: 233, distance: 87.3
click at [10, 233] on section "Favoritos Elementos Columnas Contenido Cuadros Accordion Tablas Prestaciones Im…" at bounding box center [367, 184] width 735 height 331
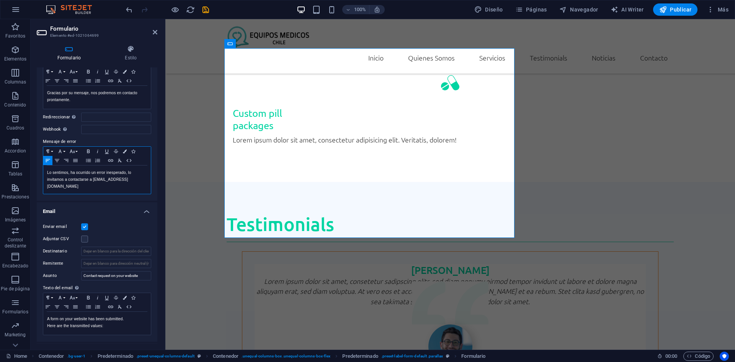
scroll to position [77, 0]
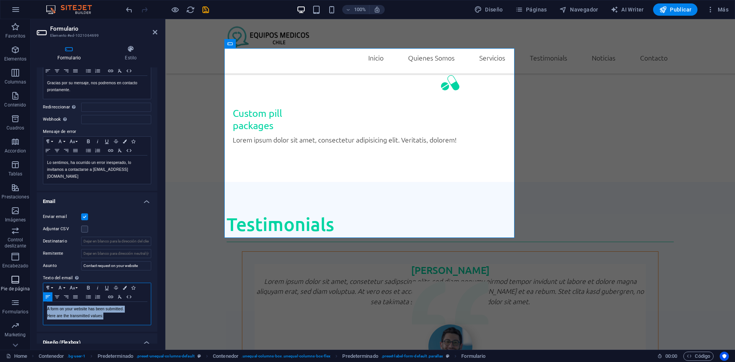
drag, startPoint x: 110, startPoint y: 317, endPoint x: 0, endPoint y: 291, distance: 112.9
click at [0, 292] on section "Favoritos Elementos Columnas Contenido Cuadros Accordion Tablas Prestaciones Im…" at bounding box center [367, 184] width 735 height 331
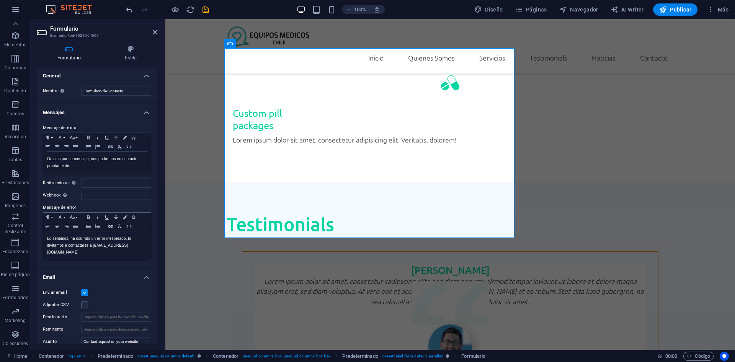
scroll to position [0, 0]
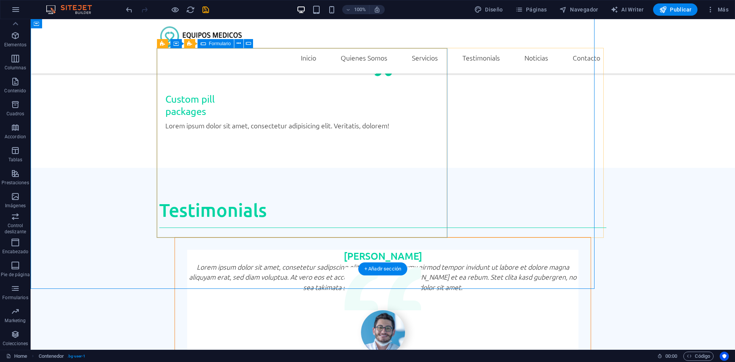
scroll to position [1849, 0]
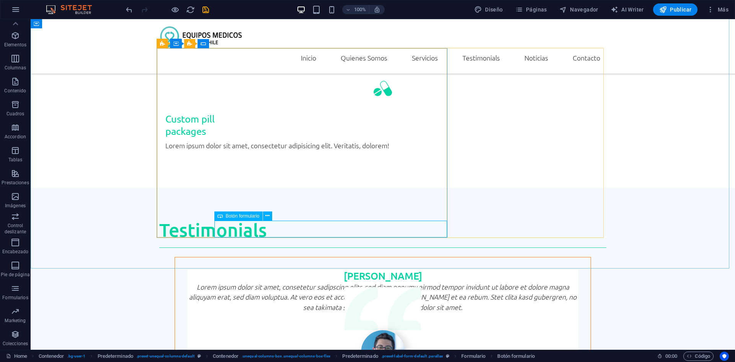
click at [232, 216] on span "Botón formulario" at bounding box center [243, 216] width 34 height 5
click at [219, 216] on icon at bounding box center [220, 215] width 5 height 9
drag, startPoint x: 219, startPoint y: 216, endPoint x: 54, endPoint y: 196, distance: 166.6
click at [219, 216] on icon at bounding box center [220, 215] width 5 height 9
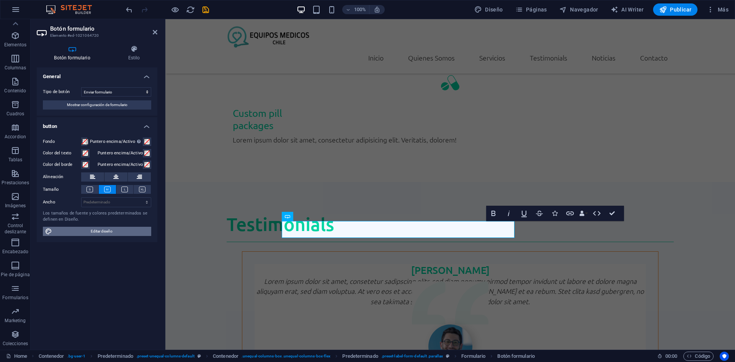
click at [98, 232] on span "Editar diseño" at bounding box center [101, 231] width 95 height 9
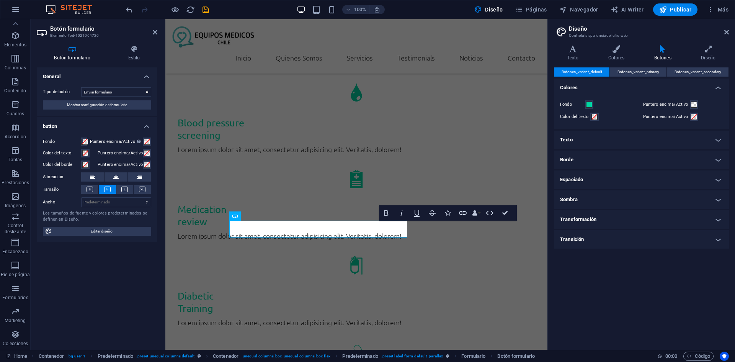
scroll to position [2078, 0]
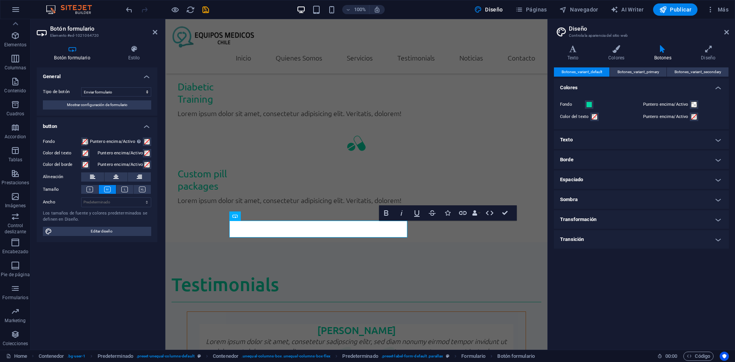
click at [592, 142] on h4 "Texto" at bounding box center [641, 140] width 175 height 18
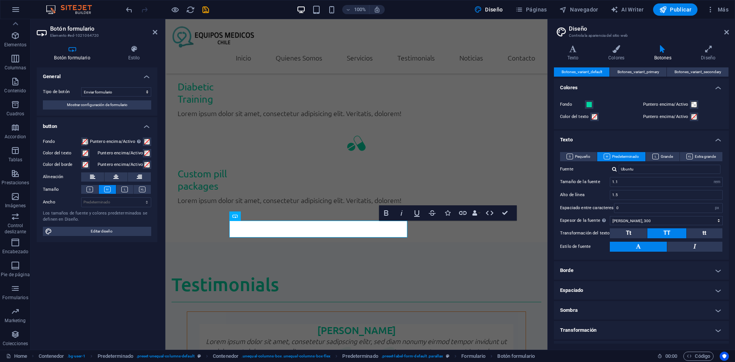
click at [642, 273] on h4 "Borde" at bounding box center [641, 270] width 175 height 18
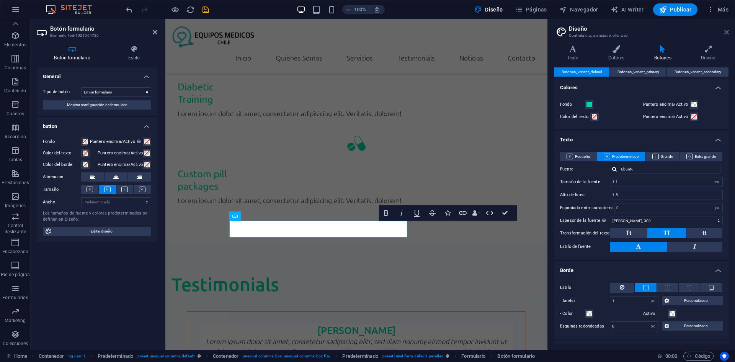
click at [725, 29] on icon at bounding box center [727, 32] width 5 height 6
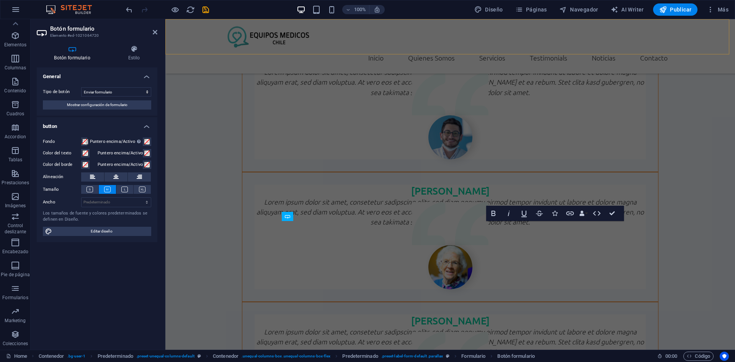
scroll to position [1869, 0]
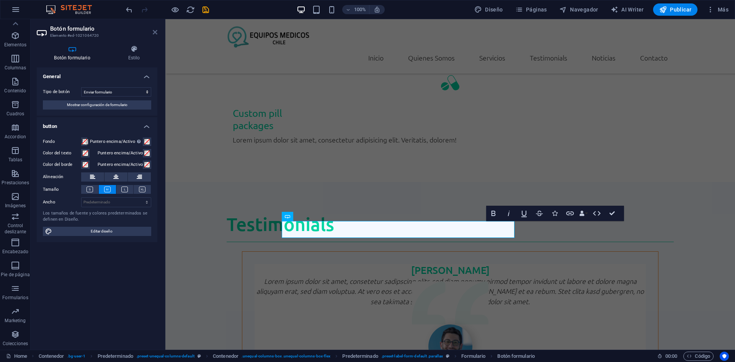
click at [157, 33] on icon at bounding box center [155, 32] width 5 height 6
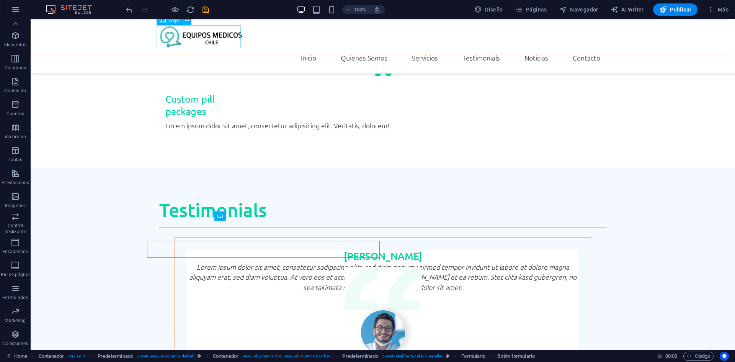
scroll to position [1849, 0]
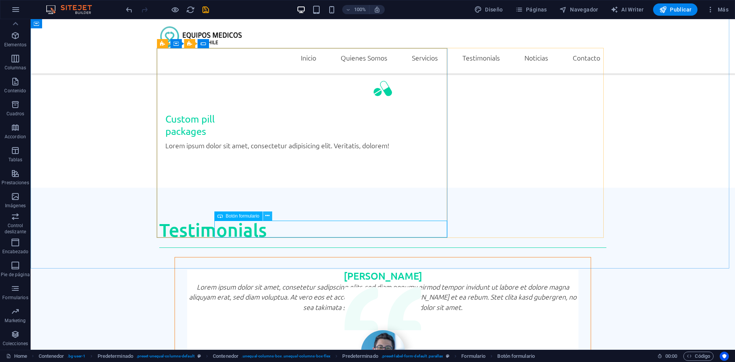
click at [269, 216] on icon at bounding box center [267, 216] width 4 height 8
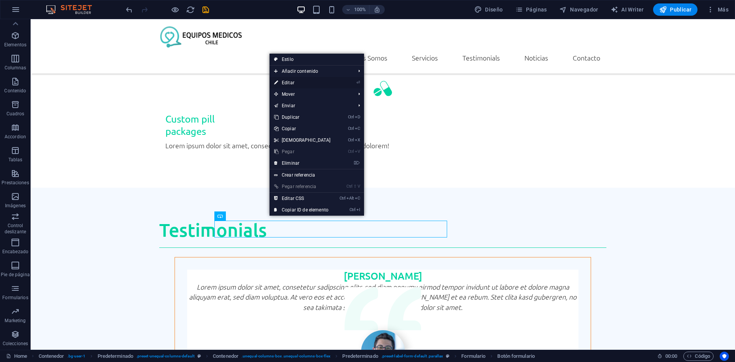
click at [297, 83] on link "⏎ Editar" at bounding box center [303, 82] width 66 height 11
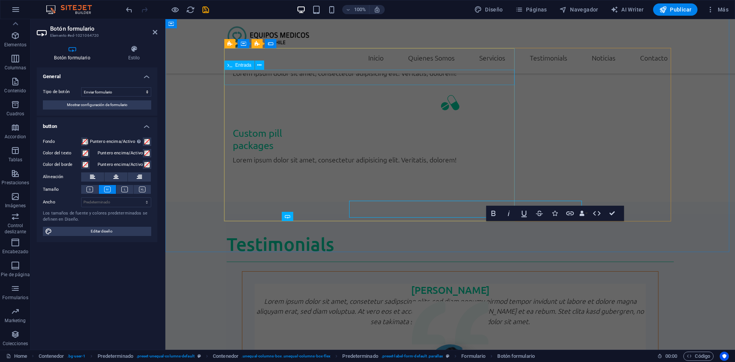
scroll to position [1869, 0]
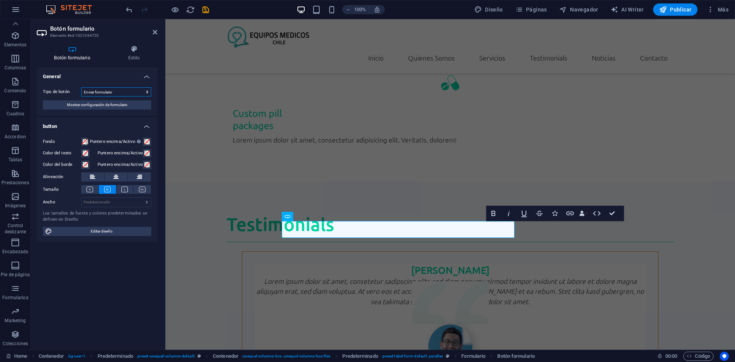
click at [130, 92] on select "Enviar formulario Restablecer formulario Ninguna acción" at bounding box center [116, 91] width 70 height 9
click at [131, 92] on select "Enviar formulario Restablecer formulario Ninguna acción" at bounding box center [116, 91] width 70 height 9
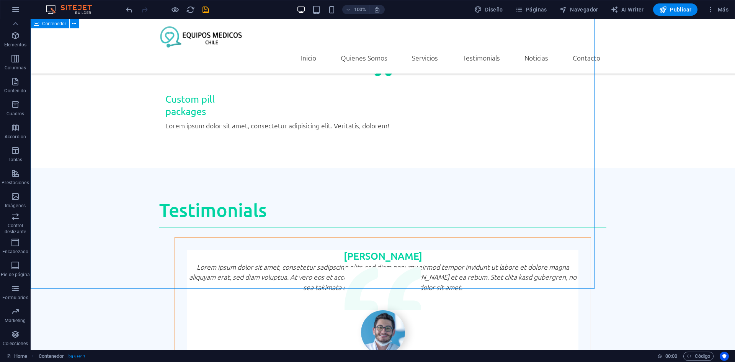
scroll to position [1849, 0]
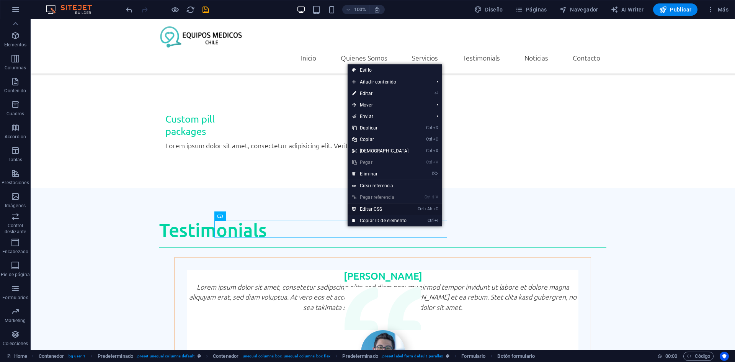
click at [392, 208] on link "Ctrl Alt C Editar CSS" at bounding box center [381, 208] width 66 height 11
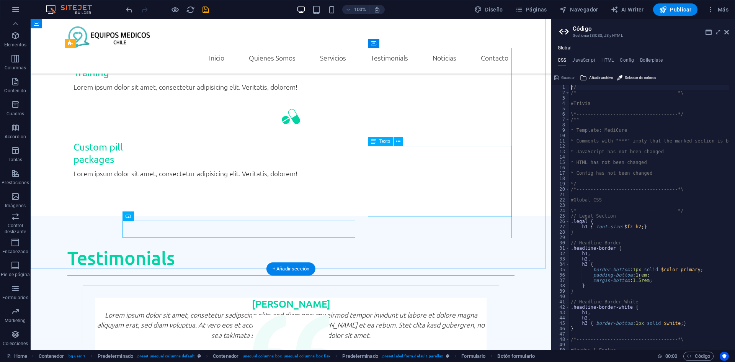
type textarea "justify-content: center;"
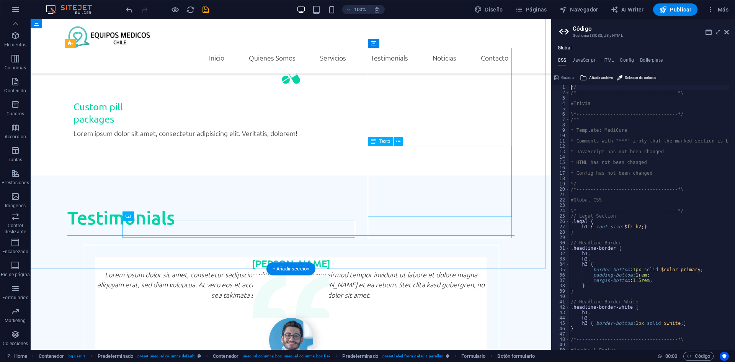
scroll to position [454, 0]
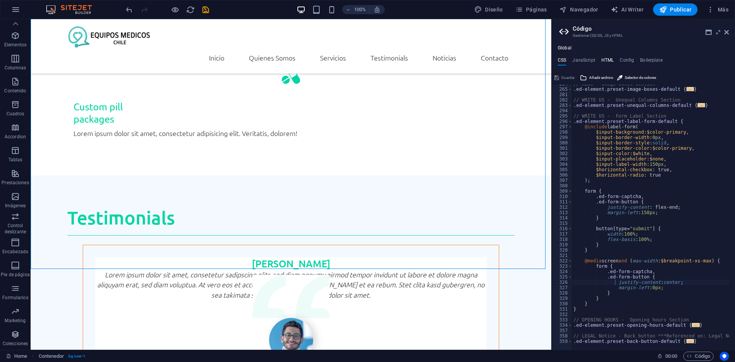
click at [606, 62] on h4 "HTML" at bounding box center [608, 61] width 13 height 8
type textarea "<a href="#main-content" class="wv-link-content button">Skip to main content</a>"
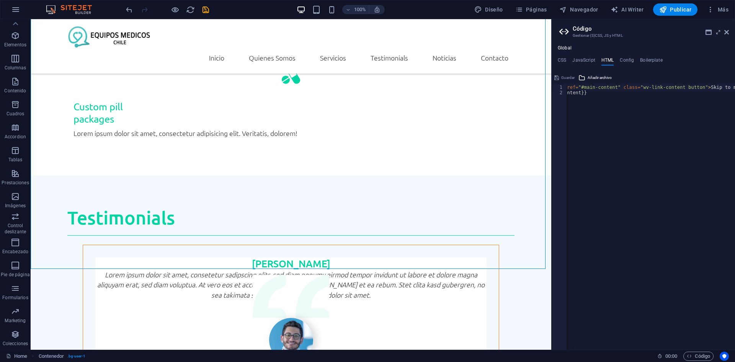
scroll to position [0, 0]
click at [581, 61] on h4 "JavaScript" at bounding box center [584, 61] width 23 height 8
type textarea "/* JS for preset "Menu V2" */"
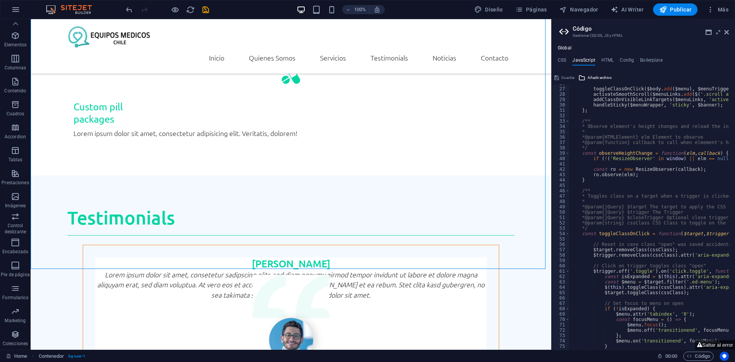
scroll to position [138, 0]
click at [648, 59] on h4 "Boilerplate" at bounding box center [651, 61] width 23 height 8
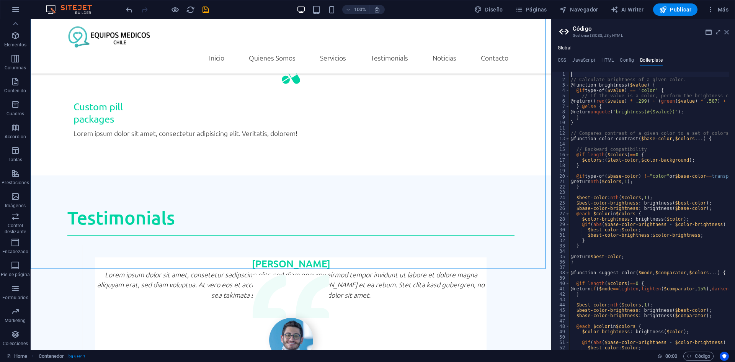
click at [727, 34] on icon at bounding box center [727, 32] width 5 height 6
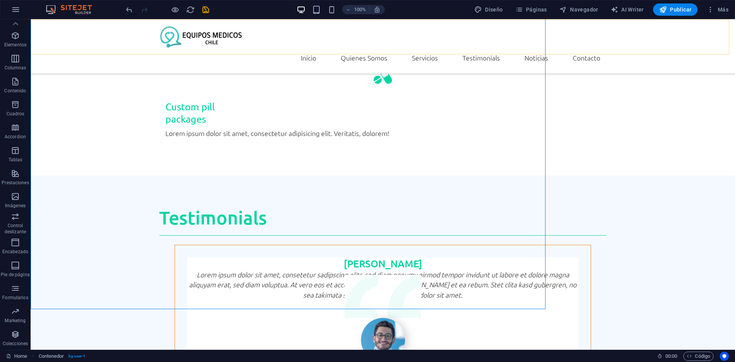
scroll to position [1849, 0]
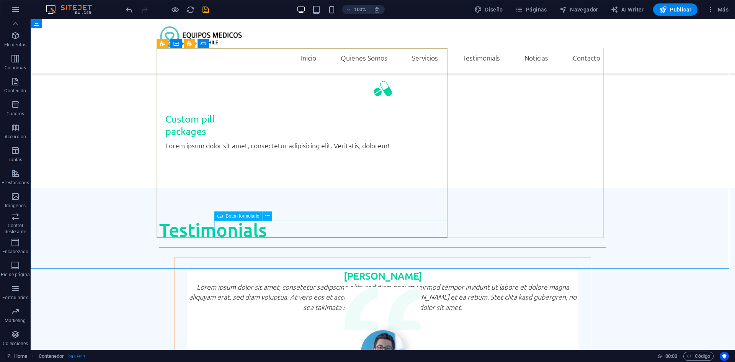
click at [242, 216] on span "Botón formulario" at bounding box center [243, 216] width 34 height 5
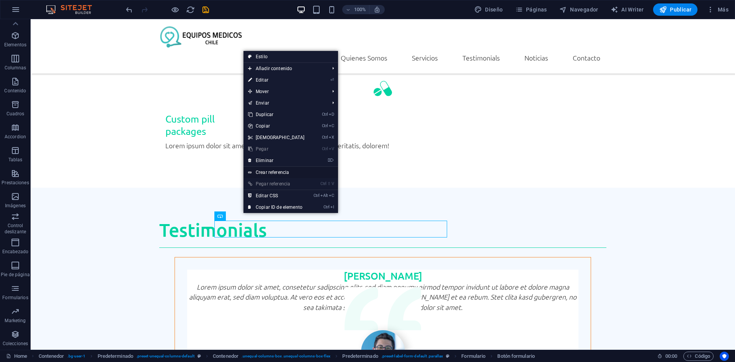
click at [283, 170] on link "Crear referencia" at bounding box center [291, 172] width 95 height 11
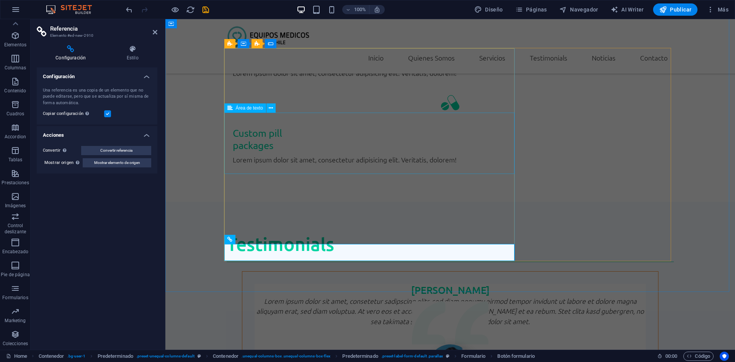
scroll to position [1869, 0]
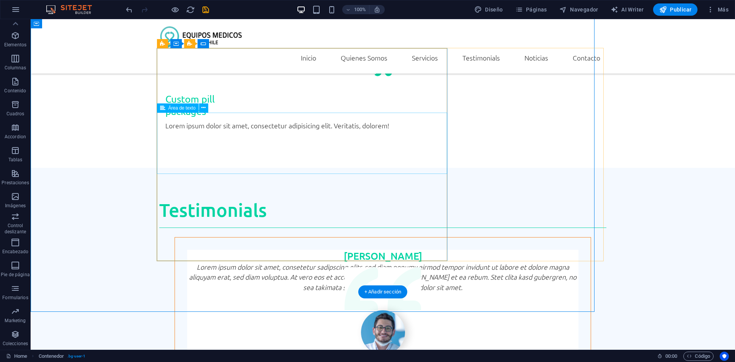
scroll to position [1849, 0]
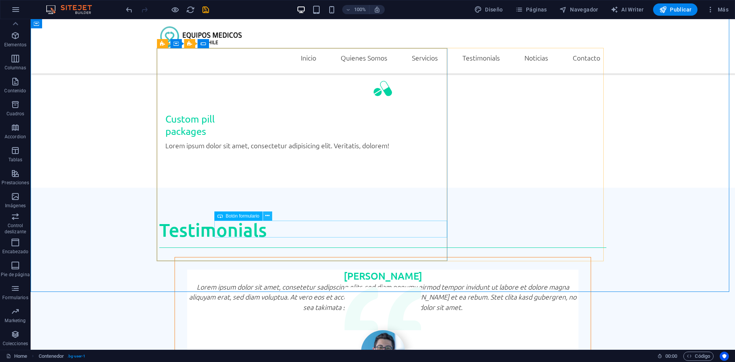
click at [265, 215] on button at bounding box center [267, 215] width 9 height 9
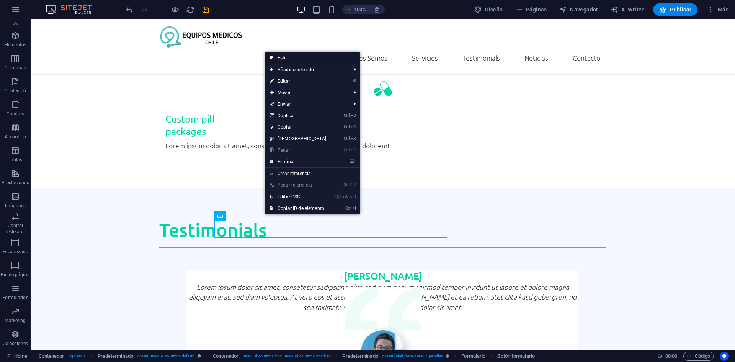
click at [304, 57] on link "Estilo" at bounding box center [312, 57] width 95 height 11
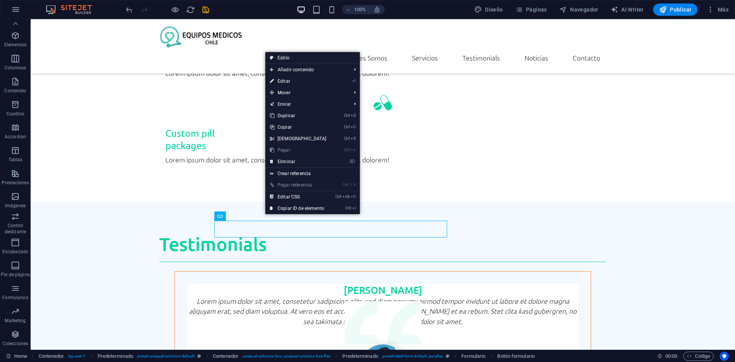
select select "px"
select select "rem"
select select "px"
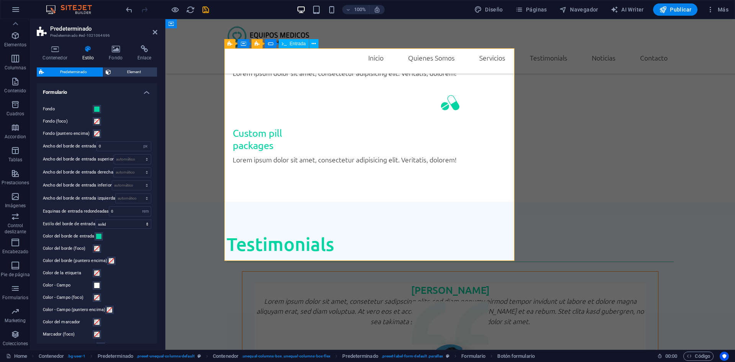
scroll to position [1869, 0]
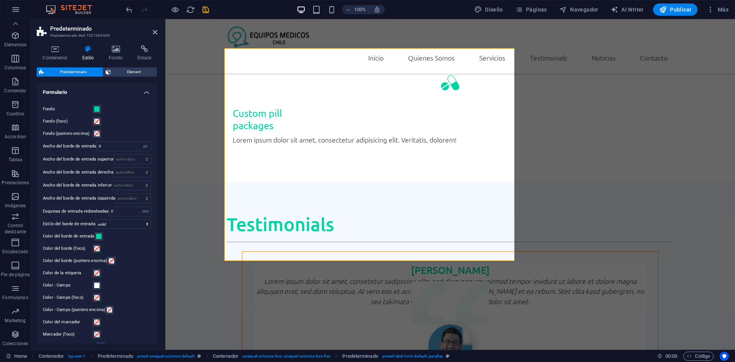
drag, startPoint x: 157, startPoint y: 232, endPoint x: 153, endPoint y: 277, distance: 44.2
click at [153, 277] on div "Contenedor Estilo Fondo Enlace Tamaño Altura Predeterminado px rem % vh vw Alto…" at bounding box center [97, 194] width 133 height 311
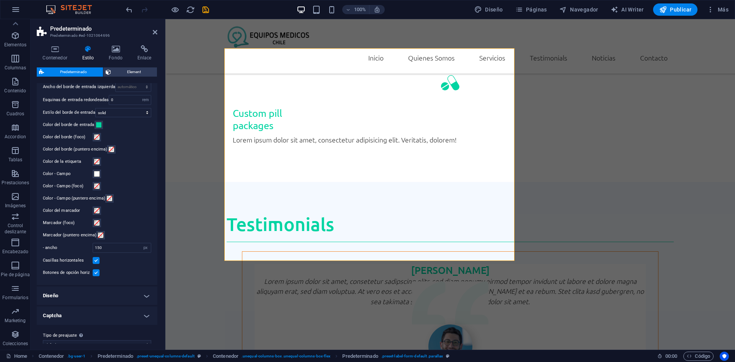
scroll to position [123, 0]
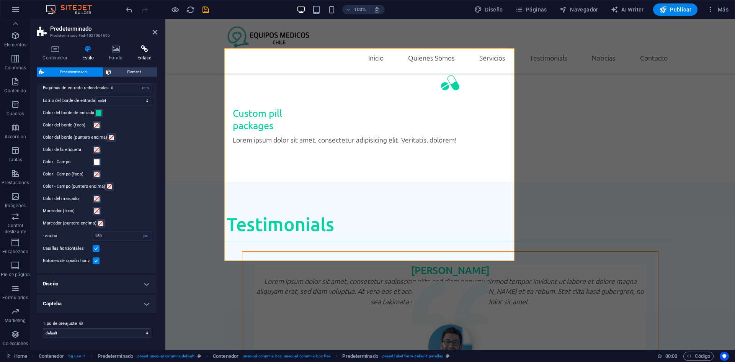
click at [143, 51] on icon at bounding box center [144, 49] width 26 height 8
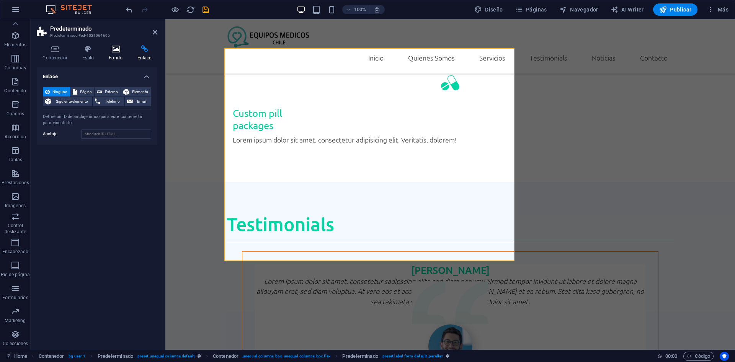
click at [122, 52] on icon at bounding box center [116, 49] width 26 height 8
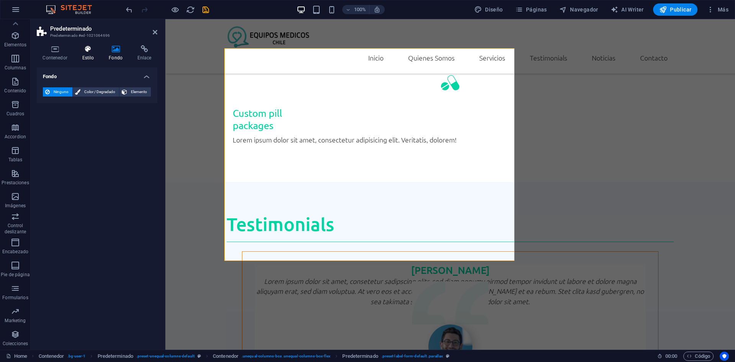
click at [90, 52] on icon at bounding box center [88, 49] width 24 height 8
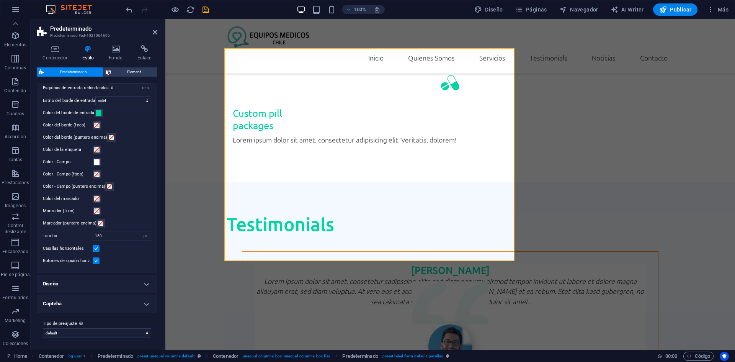
click at [144, 301] on h4 "Captcha" at bounding box center [97, 304] width 121 height 18
click at [141, 286] on h4 "Diseño" at bounding box center [97, 284] width 121 height 18
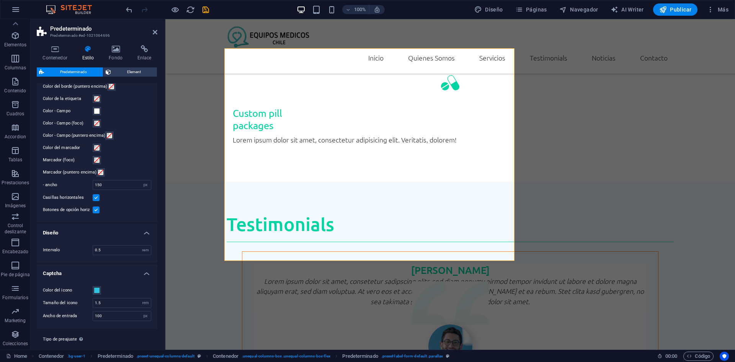
scroll to position [190, 0]
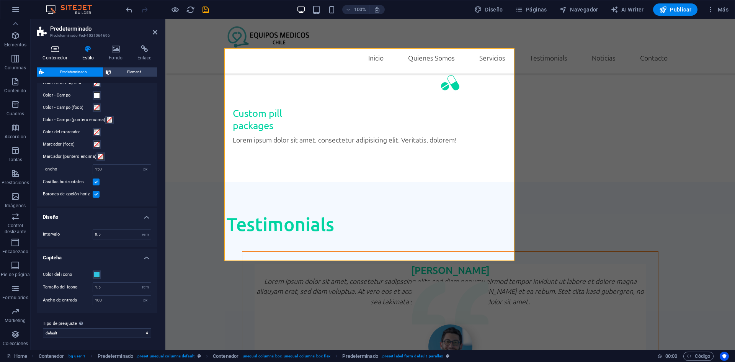
click at [60, 52] on icon at bounding box center [55, 49] width 36 height 8
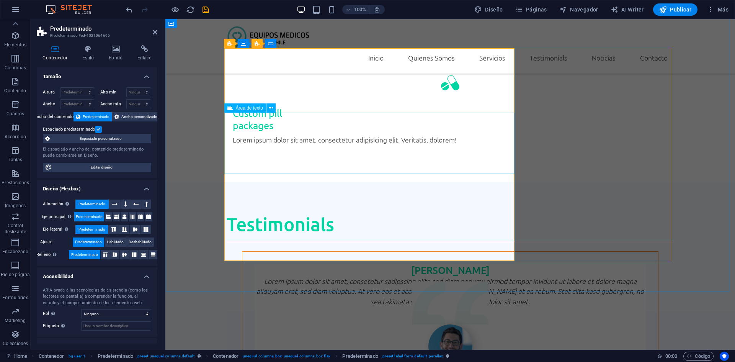
drag, startPoint x: 255, startPoint y: 188, endPoint x: 378, endPoint y: 188, distance: 122.9
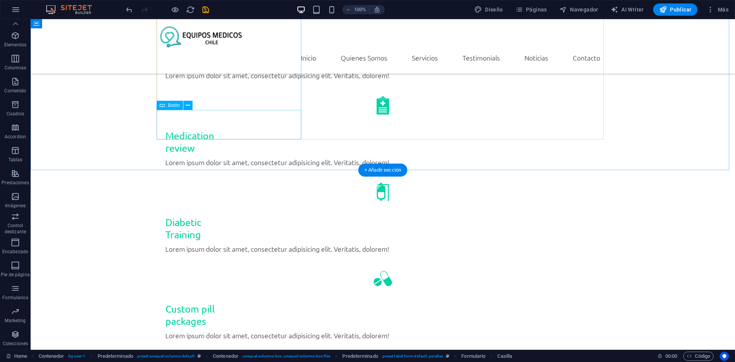
scroll to position [1658, 0]
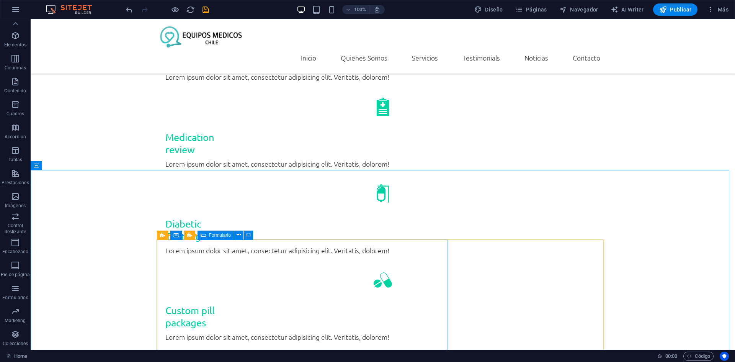
click at [209, 234] on span "Formulario" at bounding box center [220, 235] width 22 height 5
click at [238, 236] on icon at bounding box center [239, 235] width 4 height 8
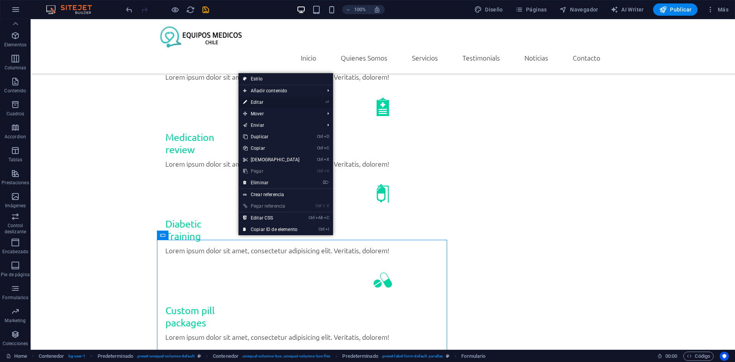
click at [308, 101] on li "⏎ Editar" at bounding box center [286, 102] width 95 height 11
click at [255, 100] on link "⏎ Editar" at bounding box center [272, 102] width 66 height 11
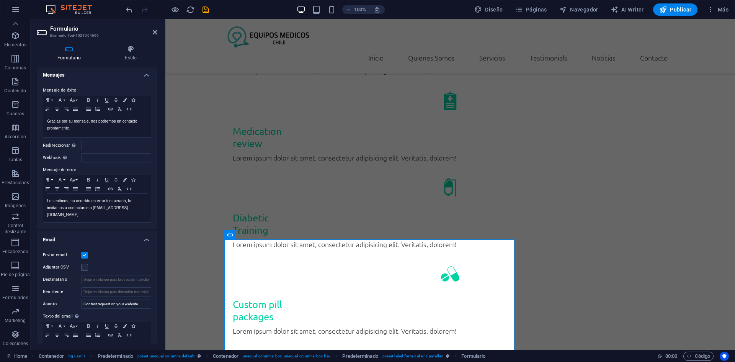
scroll to position [77, 0]
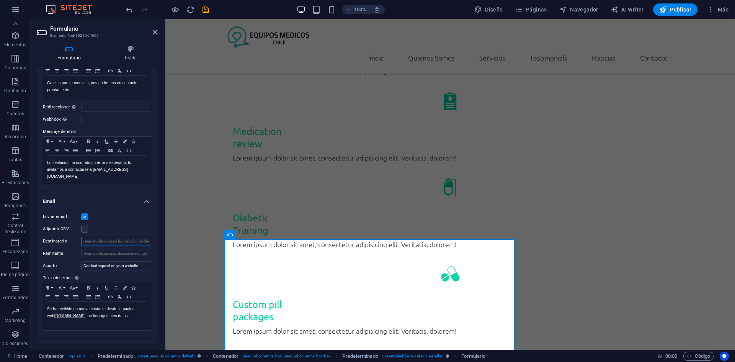
click at [116, 241] on input "Destinatario" at bounding box center [116, 241] width 70 height 9
type input "contacto@equiposmedicoschile.cl"
drag, startPoint x: 139, startPoint y: 266, endPoint x: 31, endPoint y: 253, distance: 108.7
click at [31, 253] on div "Formulario Estilo General Nombre Define un nombre para el formulario. Formulari…" at bounding box center [97, 194] width 133 height 311
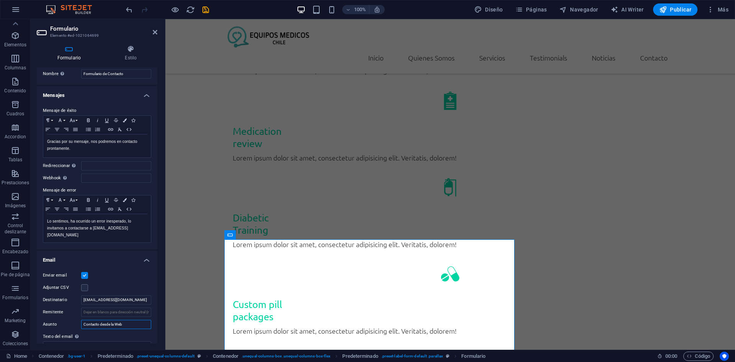
scroll to position [0, 0]
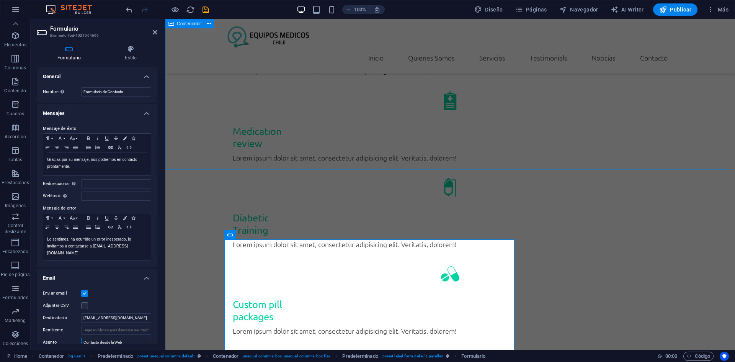
type input "Contacto desde la Web"
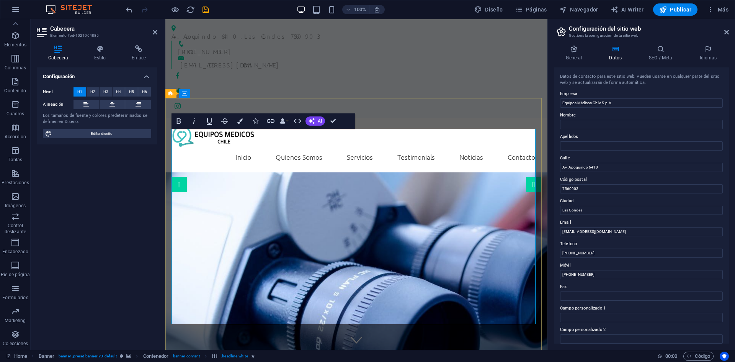
drag, startPoint x: 265, startPoint y: 164, endPoint x: 448, endPoint y: 325, distance: 244.5
click at [434, 118] on div "Inicio Quienes Somos Servicios Testimonials Noticias Contacto Menu" at bounding box center [356, 145] width 382 height 54
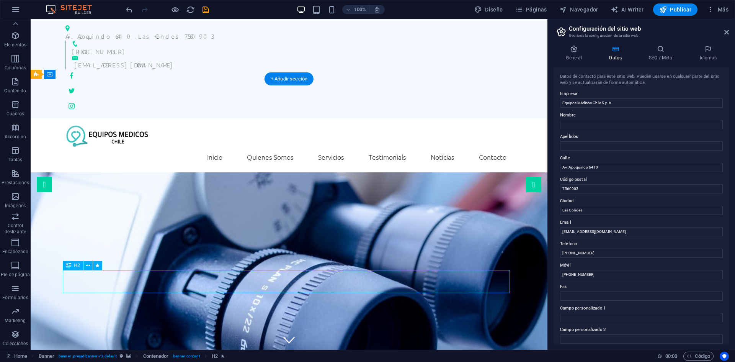
drag, startPoint x: 296, startPoint y: 283, endPoint x: 163, endPoint y: 282, distance: 133.3
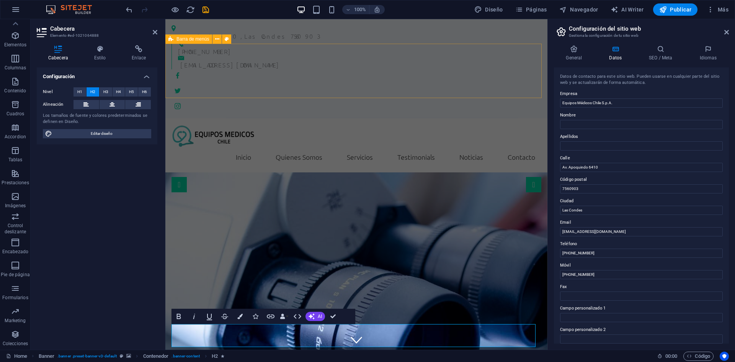
click at [500, 118] on div "Inicio Quienes Somos Servicios Testimonials Noticias Contacto Menu" at bounding box center [356, 145] width 382 height 54
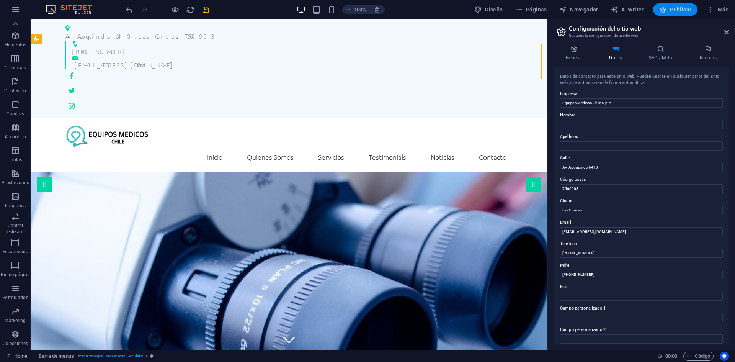
click at [681, 8] on span "Publicar" at bounding box center [675, 10] width 33 height 8
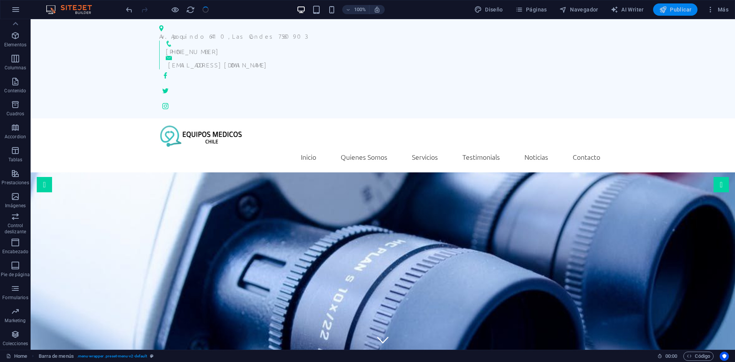
checkbox input "false"
click at [685, 12] on span "Publicar" at bounding box center [675, 10] width 33 height 8
